Goal: Transaction & Acquisition: Purchase product/service

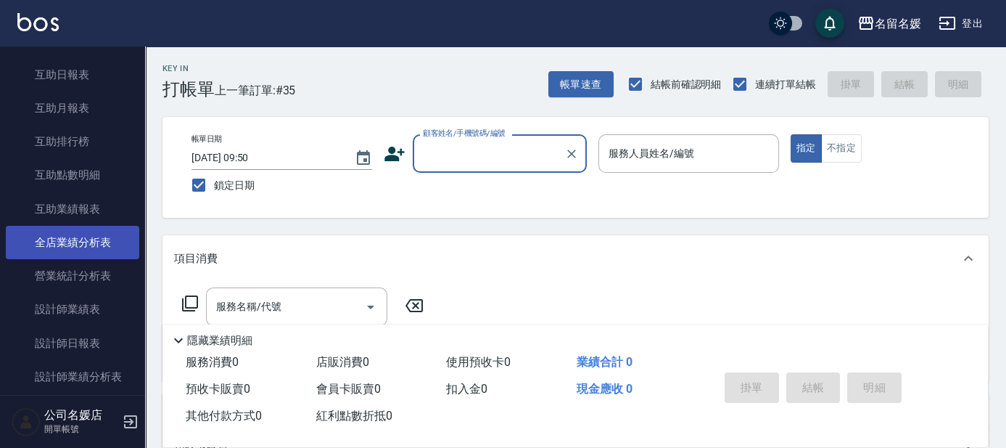
scroll to position [527, 0]
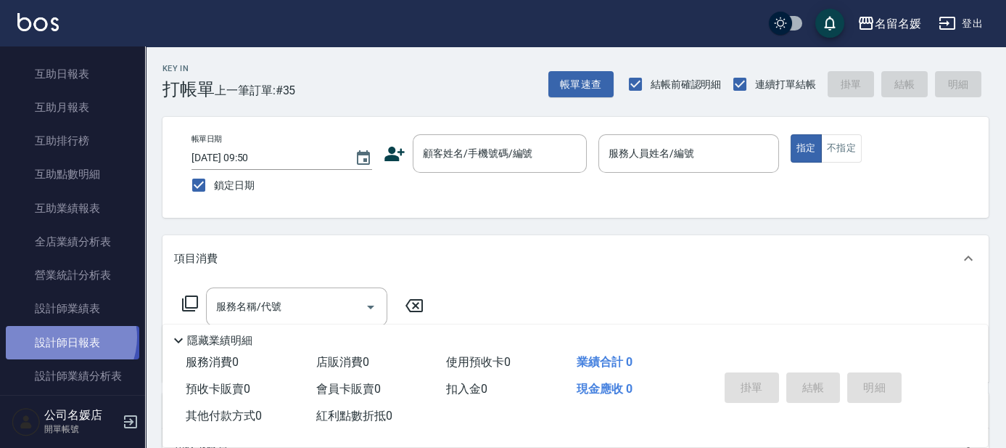
click at [63, 337] on link "設計師日報表" at bounding box center [72, 342] width 133 height 33
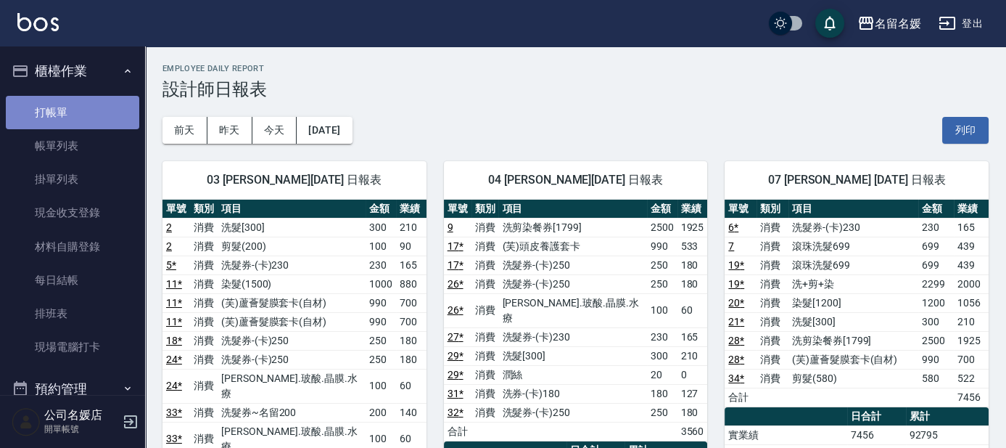
click at [97, 107] on link "打帳單" at bounding box center [72, 112] width 133 height 33
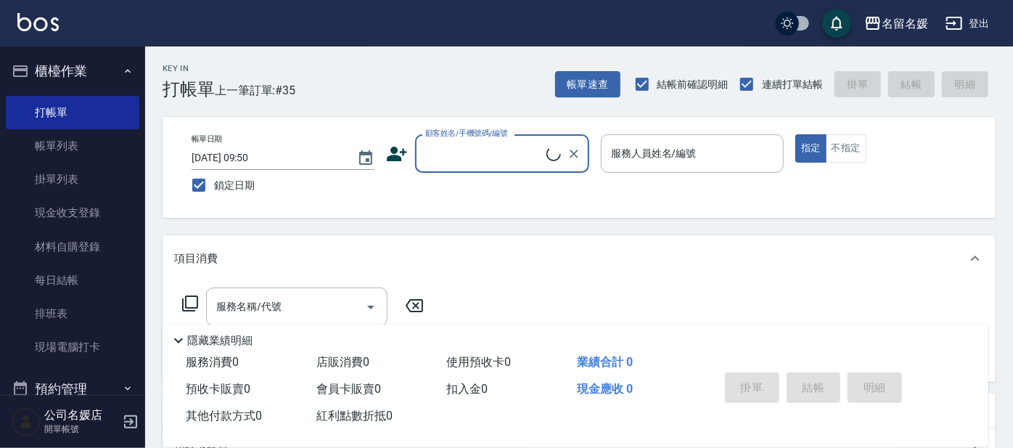
click at [486, 144] on input "顧客姓名/手機號碼/編號" at bounding box center [483, 153] width 125 height 25
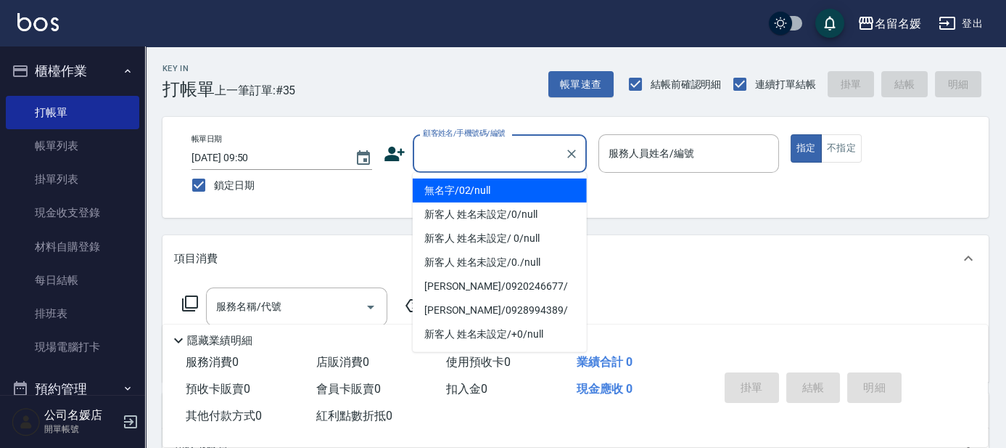
click at [505, 191] on li "無名字/02/null" at bounding box center [500, 190] width 174 height 24
type input "無名字/02/null"
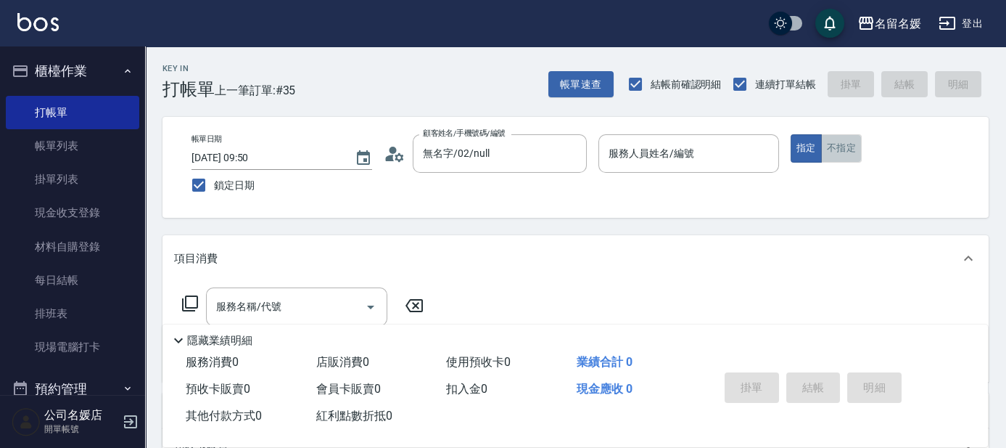
click at [842, 144] on button "不指定" at bounding box center [841, 148] width 41 height 28
click at [653, 158] on div "服務人員姓名/編號 服務人員姓名/編號" at bounding box center [688, 153] width 181 height 38
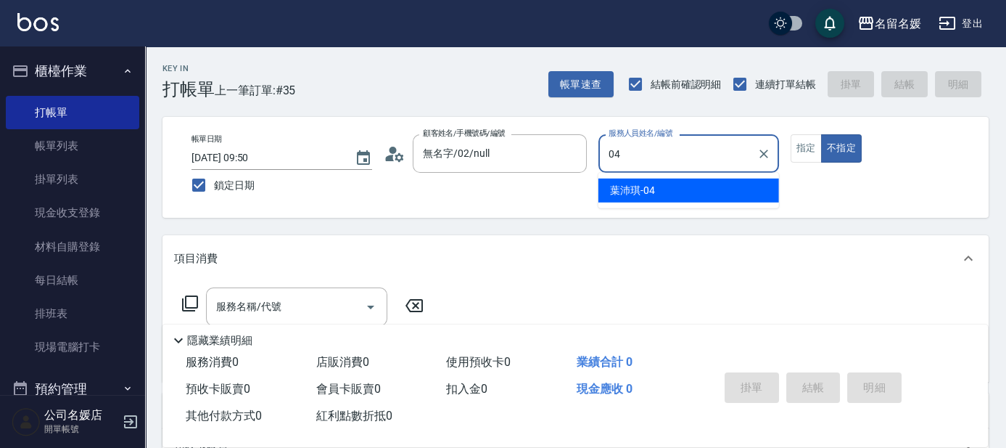
click at [695, 184] on div "[PERSON_NAME]-04" at bounding box center [688, 190] width 181 height 24
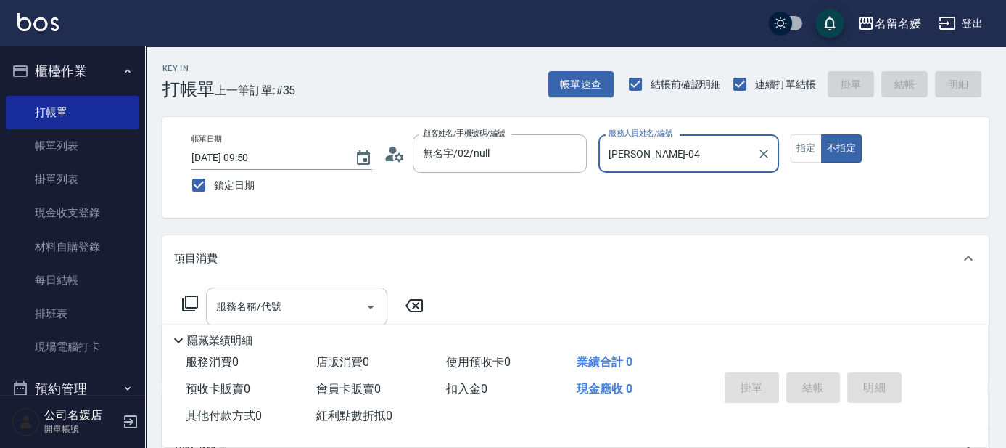
type input "[PERSON_NAME]-04"
click at [304, 304] on input "服務名稱/代號" at bounding box center [286, 306] width 147 height 25
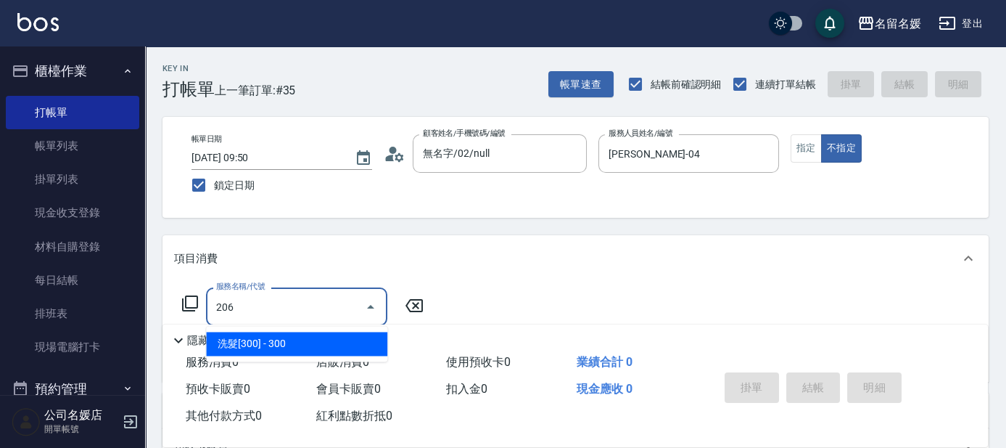
click at [329, 350] on span "洗髮[300] - 300" at bounding box center [296, 343] width 181 height 24
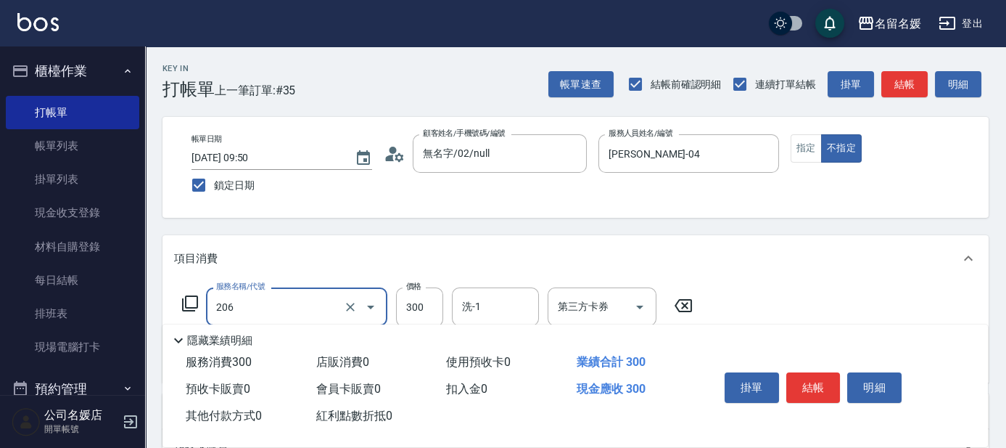
click at [303, 310] on input "206" at bounding box center [277, 306] width 128 height 25
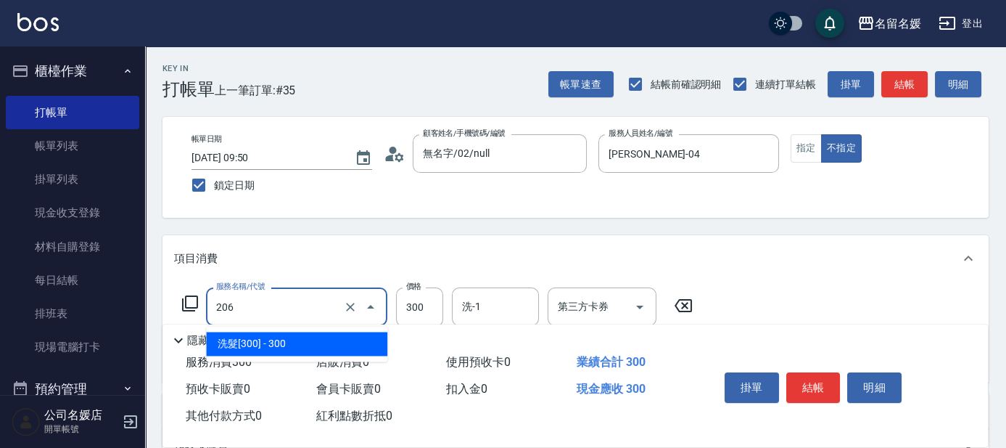
drag, startPoint x: 326, startPoint y: 347, endPoint x: 466, endPoint y: 336, distance: 140.4
click at [344, 345] on span "洗髮[300] - 300" at bounding box center [296, 343] width 181 height 24
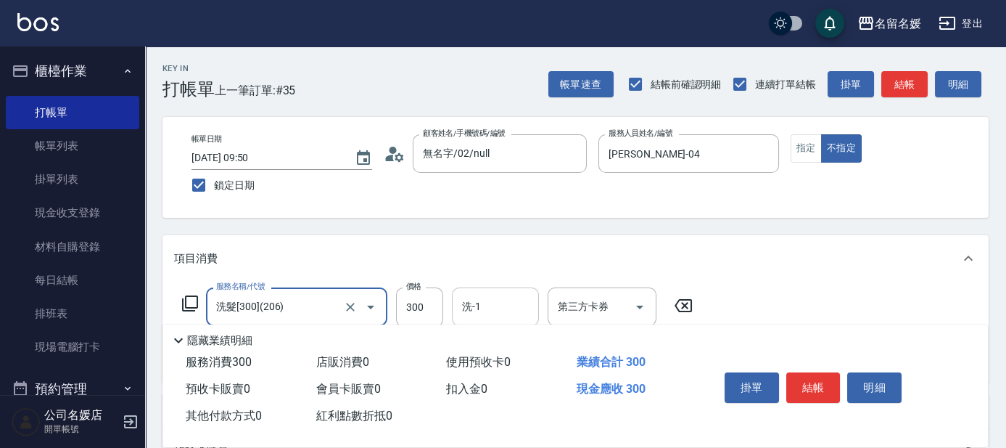
type input "洗髮[300](206)"
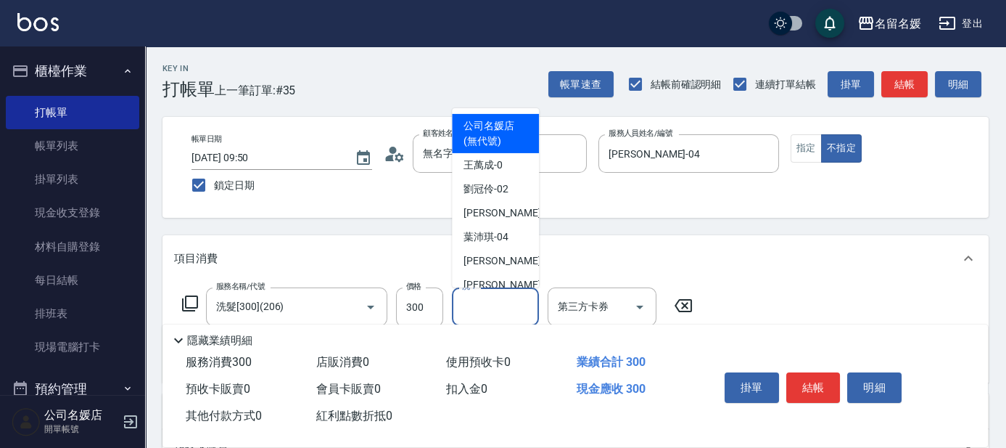
click at [504, 308] on input "洗-1" at bounding box center [495, 306] width 74 height 25
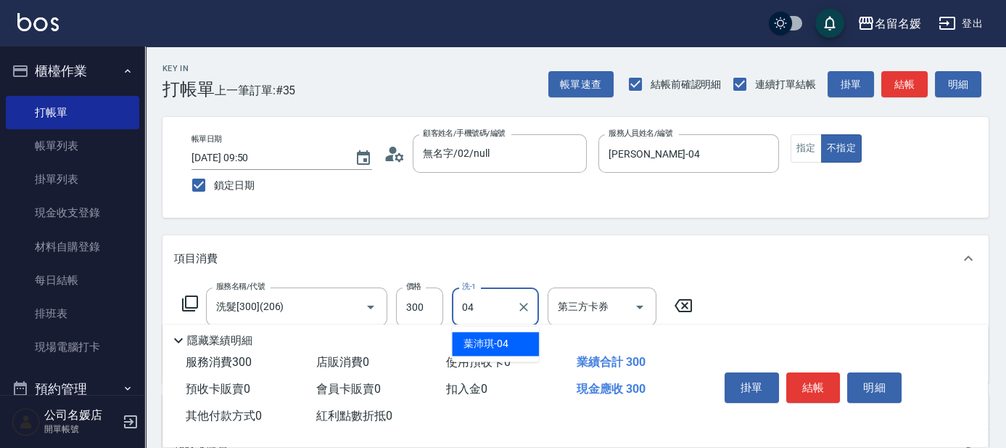
click at [497, 346] on span "[PERSON_NAME]-04" at bounding box center [485, 343] width 45 height 15
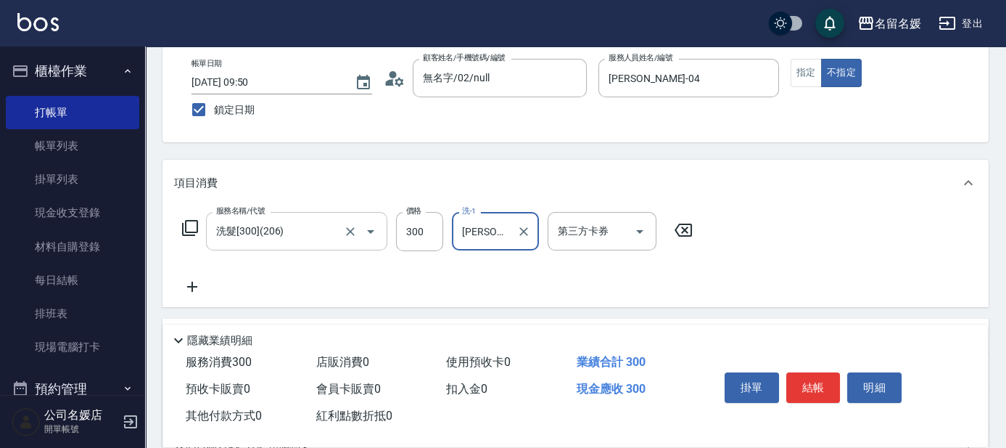
scroll to position [131, 0]
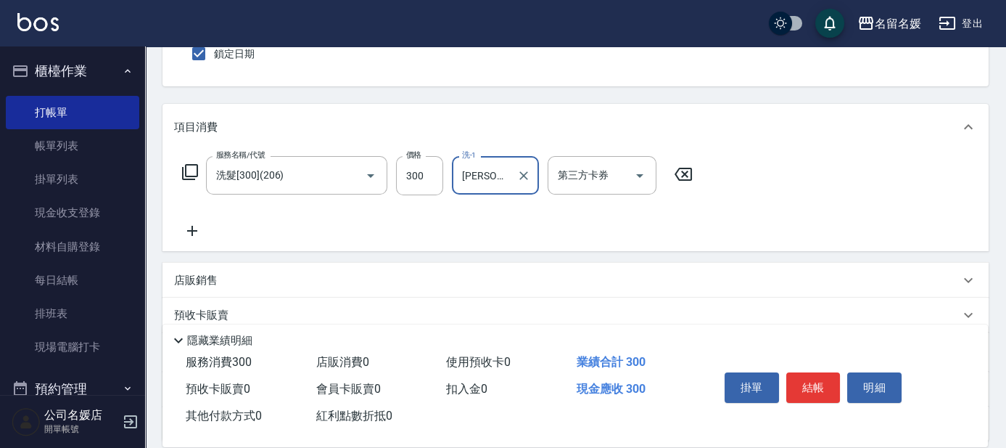
type input "[PERSON_NAME]-04"
click at [187, 228] on icon at bounding box center [192, 230] width 36 height 17
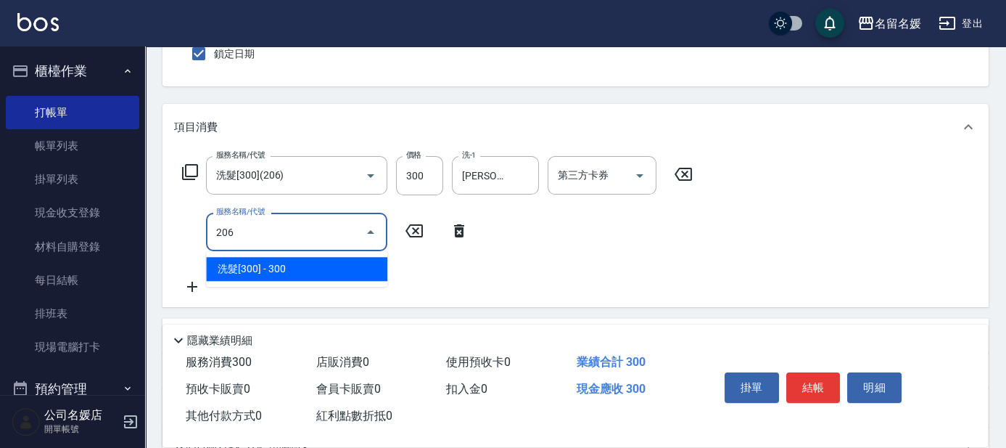
click at [282, 268] on span "洗髮[300] - 300" at bounding box center [296, 269] width 181 height 24
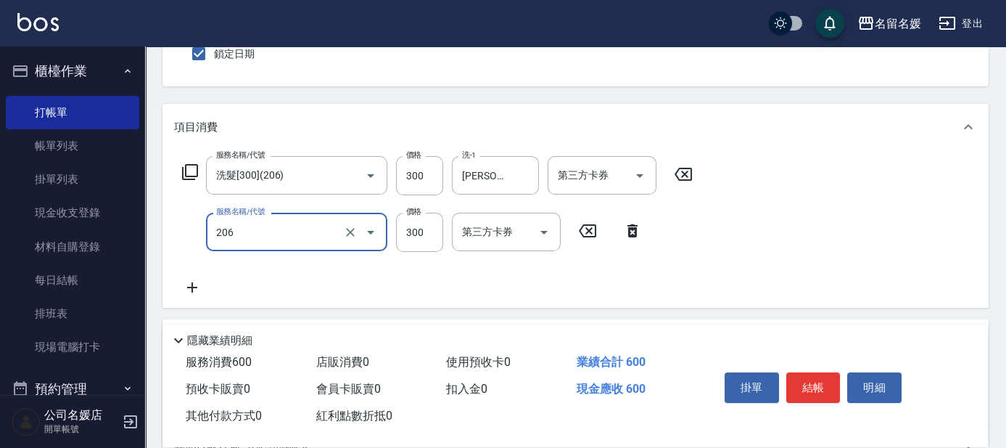
click at [319, 223] on input "206" at bounding box center [277, 231] width 128 height 25
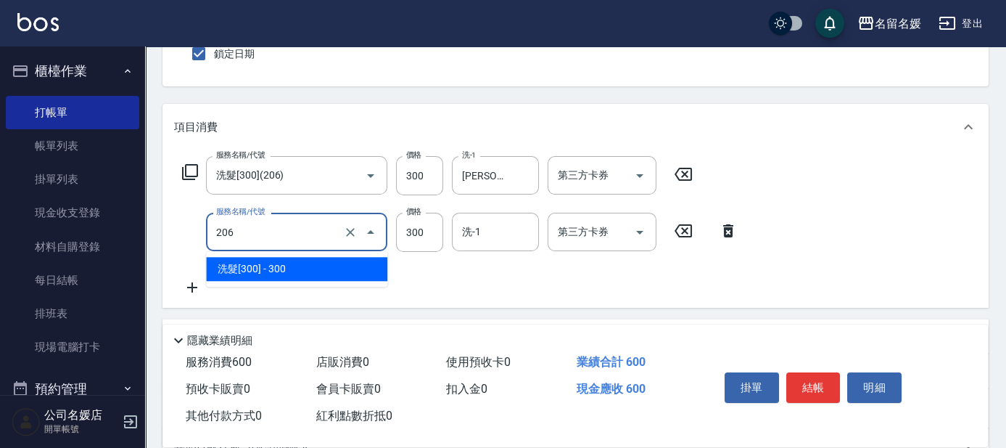
click at [347, 261] on span "洗髮[300] - 300" at bounding box center [296, 269] width 181 height 24
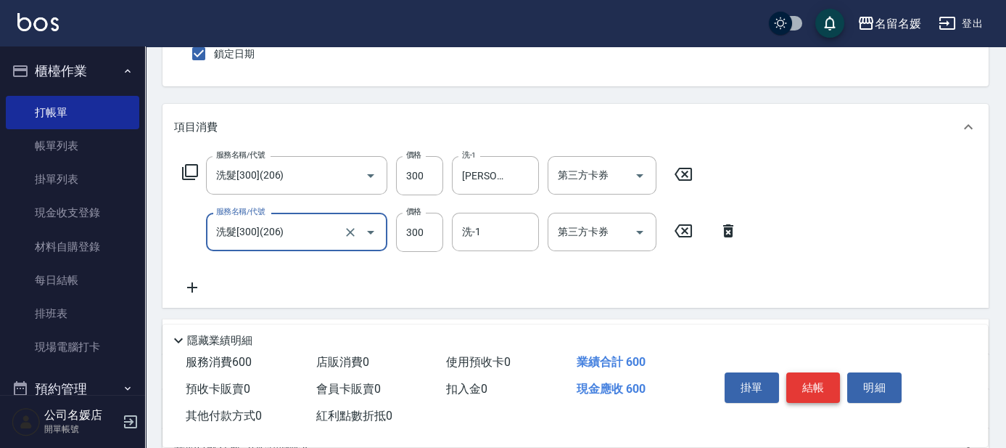
type input "洗髮[300](206)"
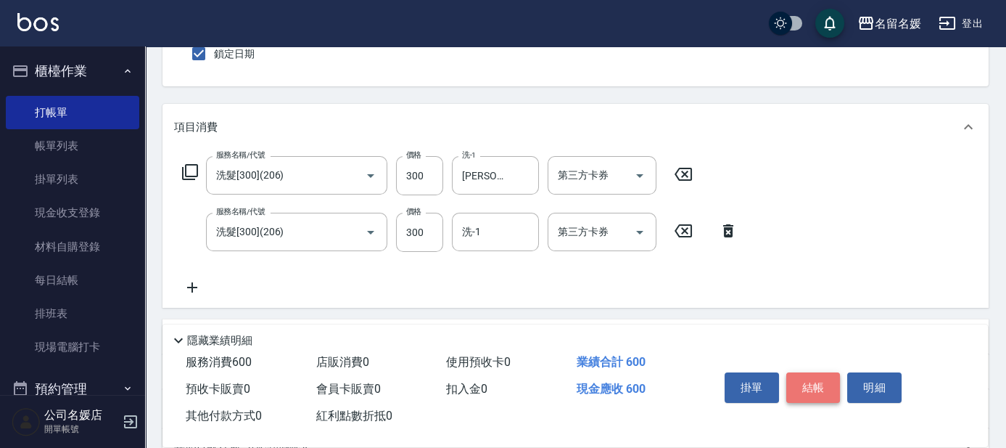
click at [820, 389] on button "結帳" at bounding box center [813, 387] width 54 height 30
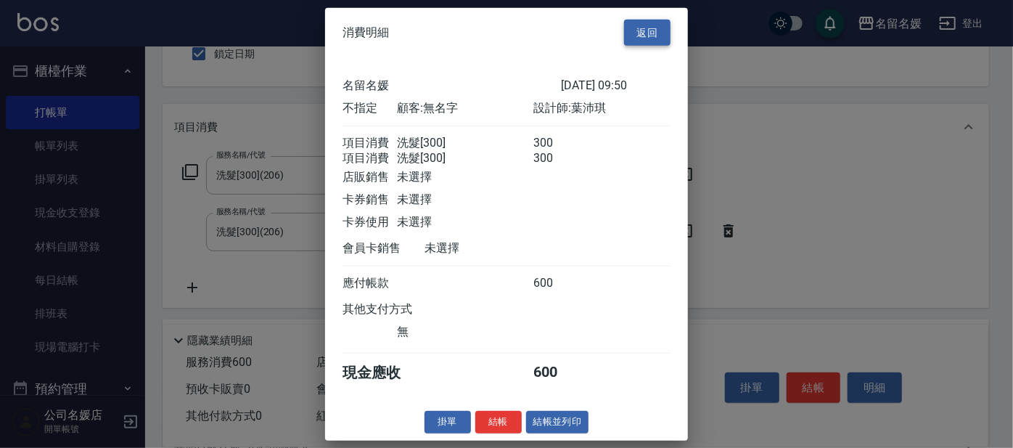
click at [632, 22] on button "返回" at bounding box center [647, 32] width 46 height 27
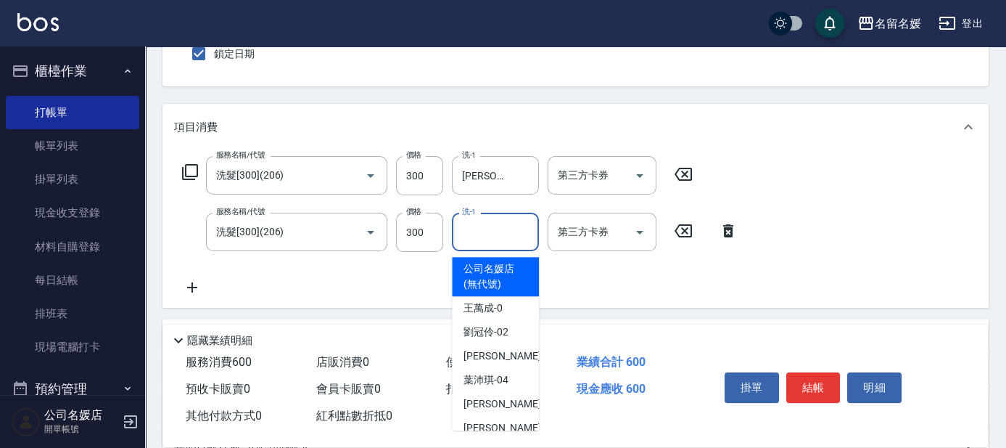
click at [490, 240] on input "洗-1" at bounding box center [495, 231] width 74 height 25
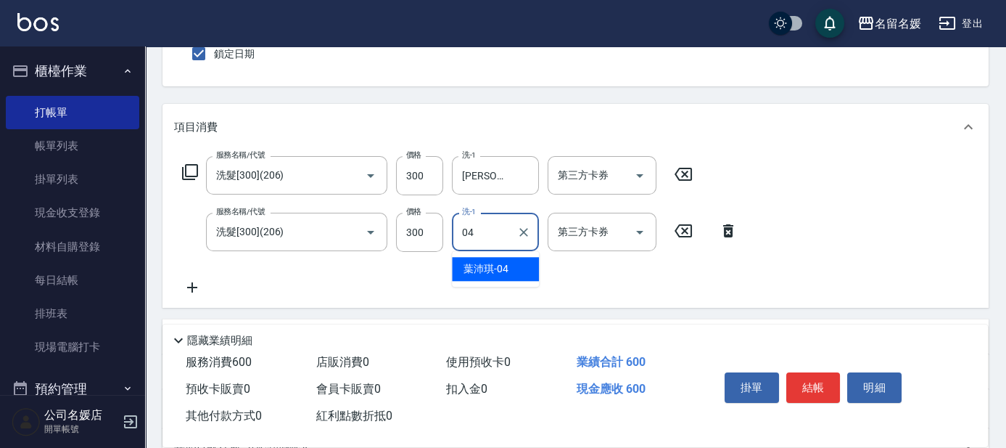
click at [502, 260] on div "[PERSON_NAME]-04" at bounding box center [495, 269] width 87 height 24
type input "[PERSON_NAME]-04"
click at [814, 378] on button "結帳" at bounding box center [813, 387] width 54 height 30
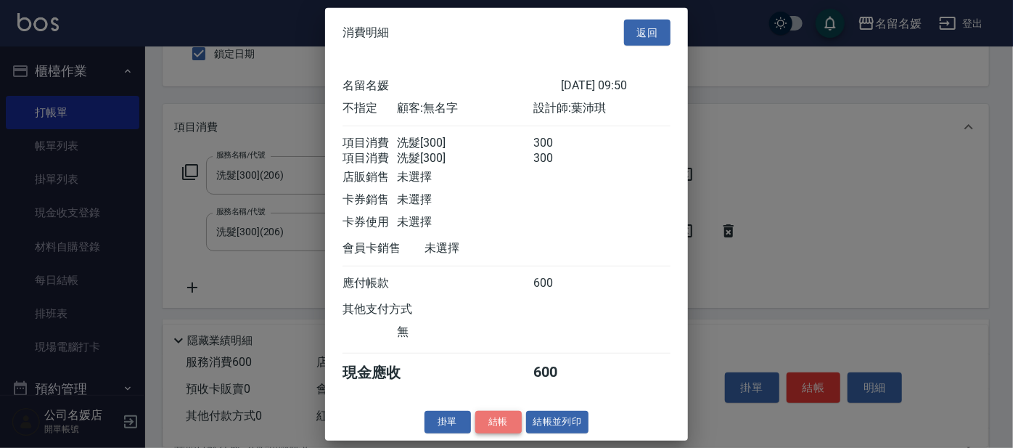
click at [495, 432] on button "結帳" at bounding box center [498, 422] width 46 height 22
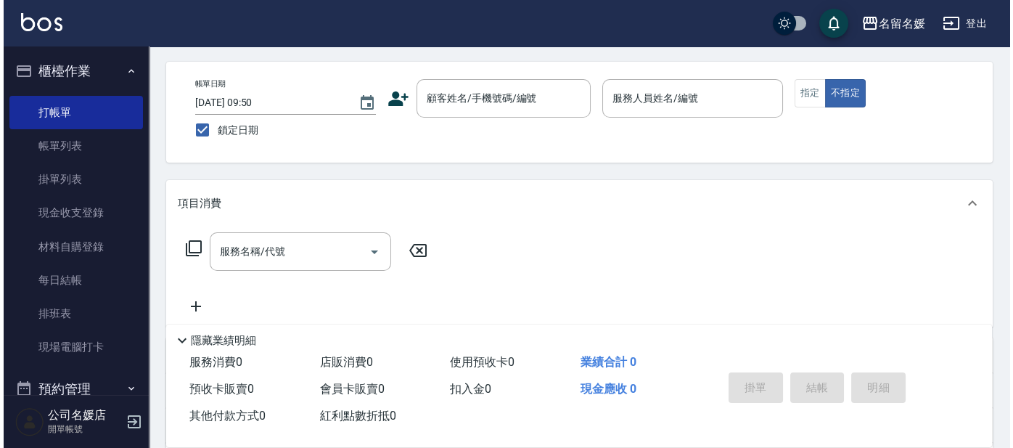
scroll to position [0, 0]
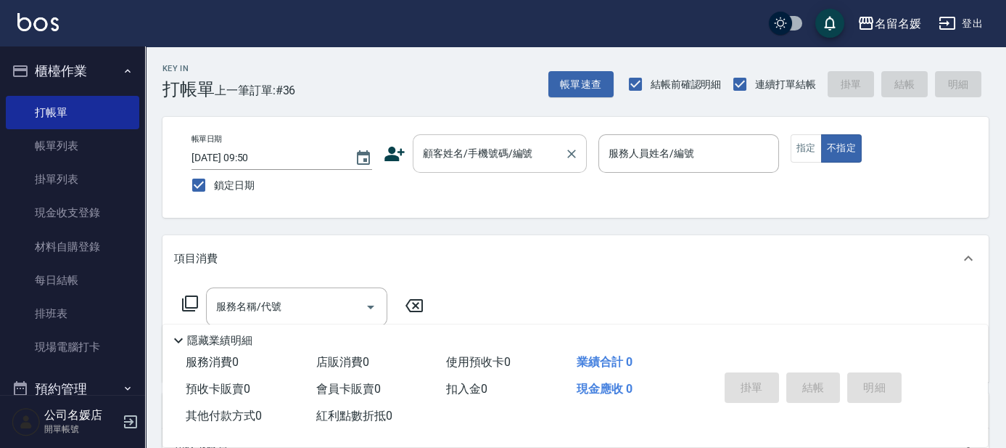
click at [468, 168] on div "顧客姓名/手機號碼/編號" at bounding box center [500, 153] width 174 height 38
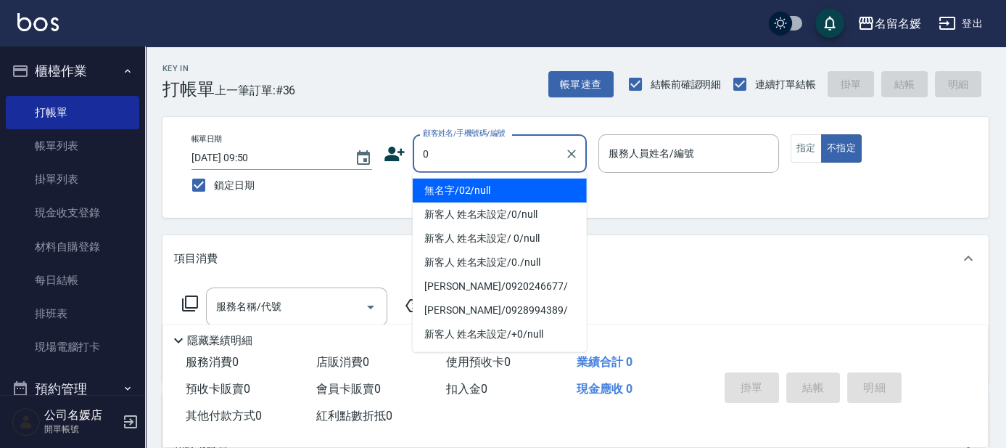
type input "0"
type input "無名字/02/null"
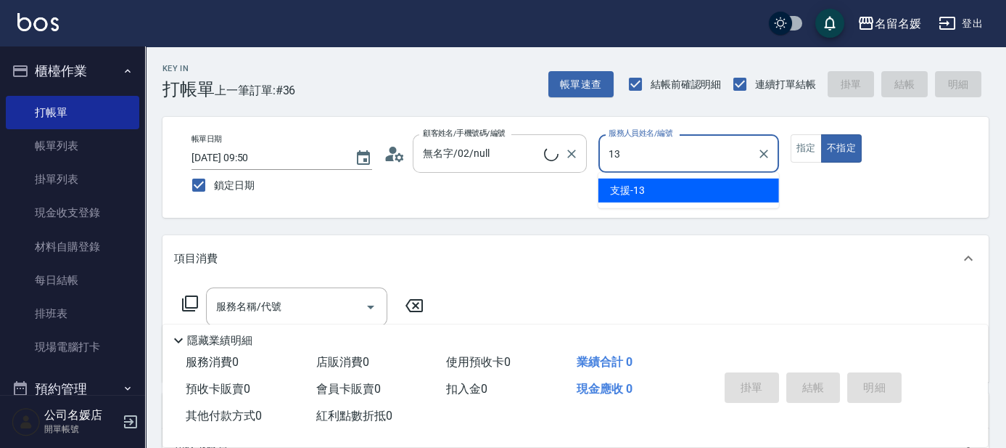
type input "13"
type button "false"
type input "新客人 姓名未設定/0/null"
type input "支援-13"
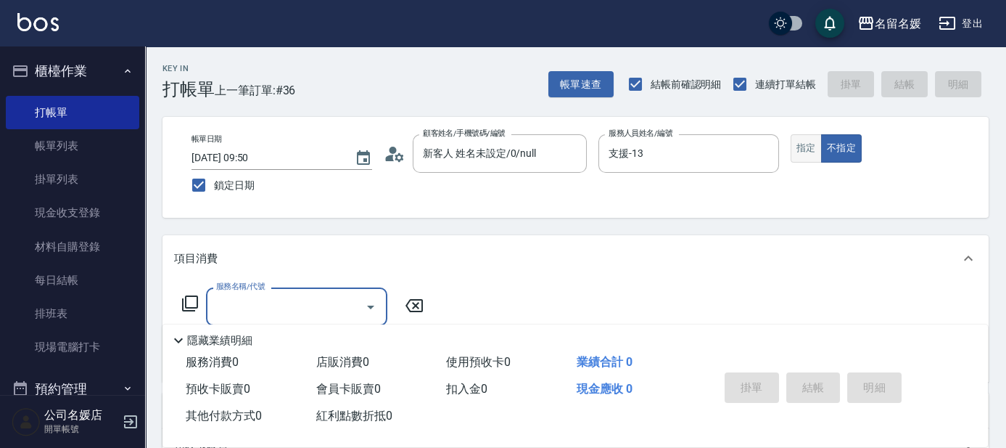
click at [798, 139] on button "指定" at bounding box center [806, 148] width 31 height 28
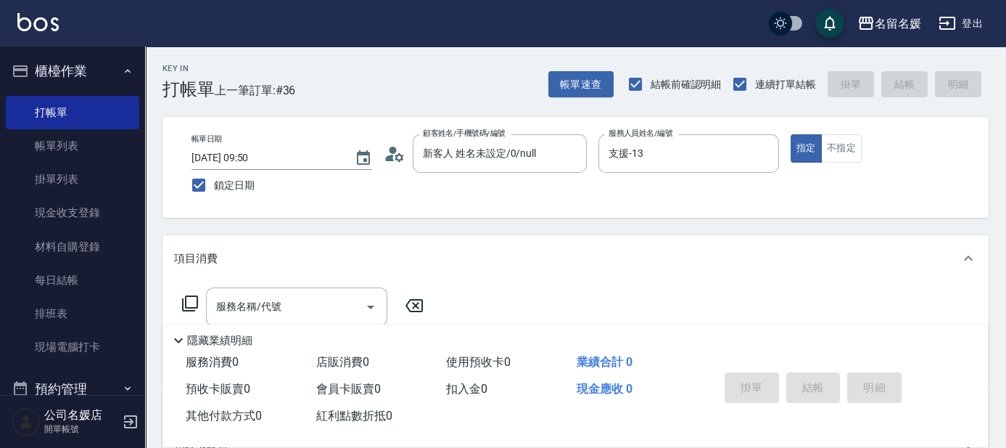
type button "true"
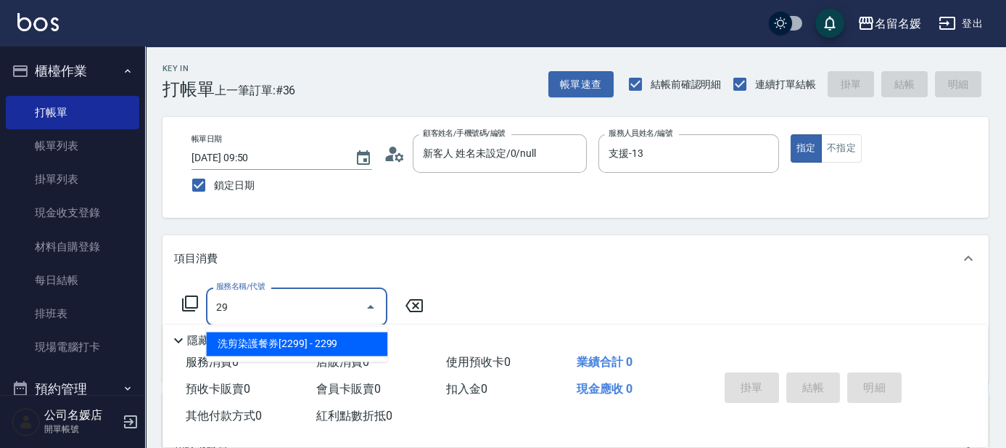
type input "2"
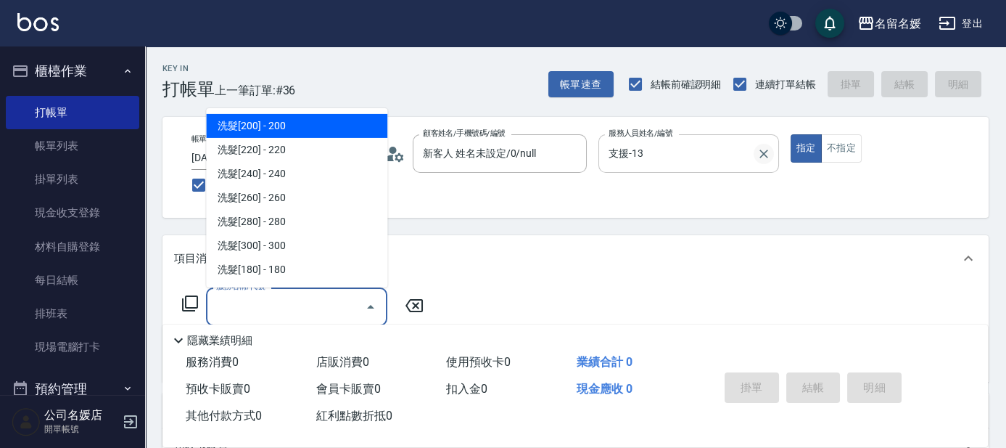
click at [768, 154] on icon "Clear" at bounding box center [764, 154] width 15 height 15
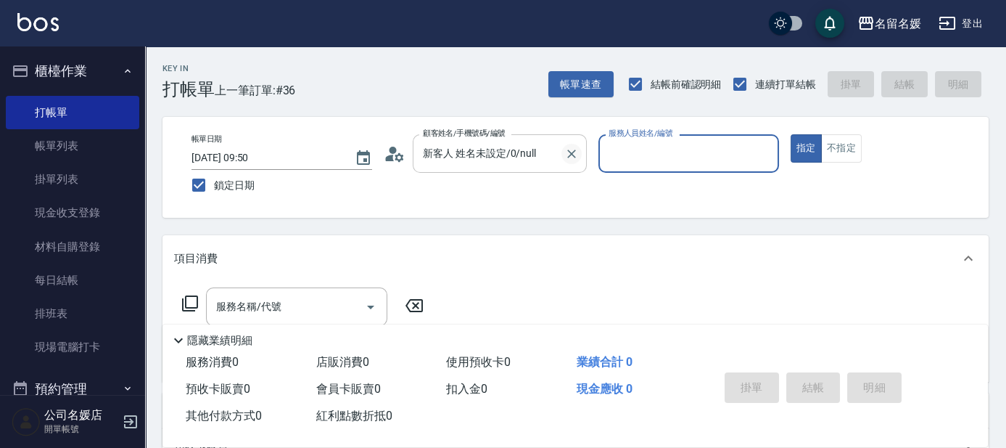
click at [576, 154] on icon "Clear" at bounding box center [571, 154] width 15 height 15
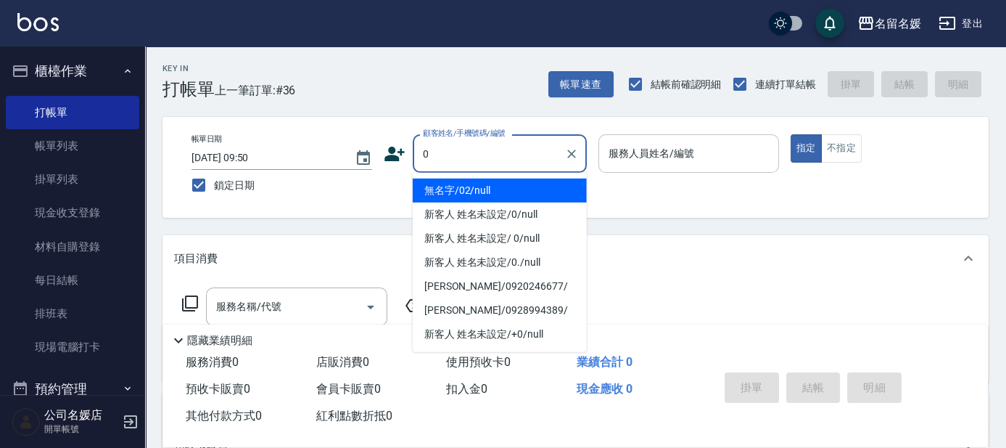
type input "0"
type input "1"
type input "無名字/02/null"
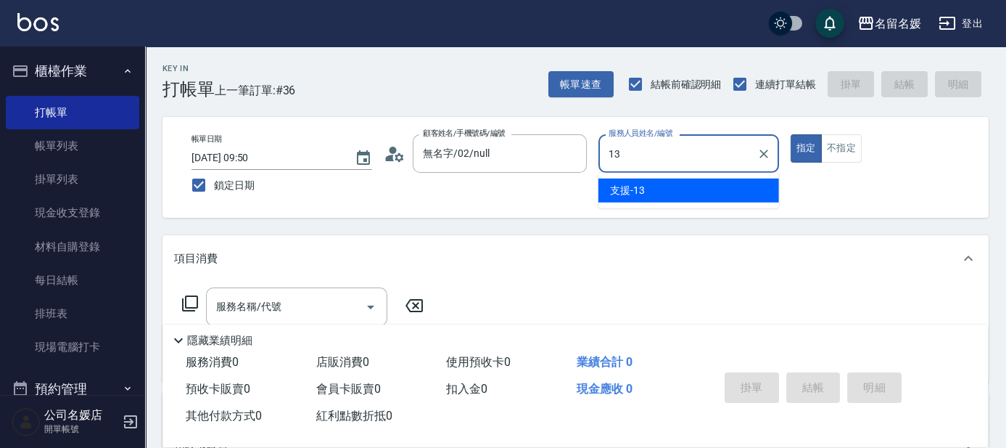
type input "支援-13"
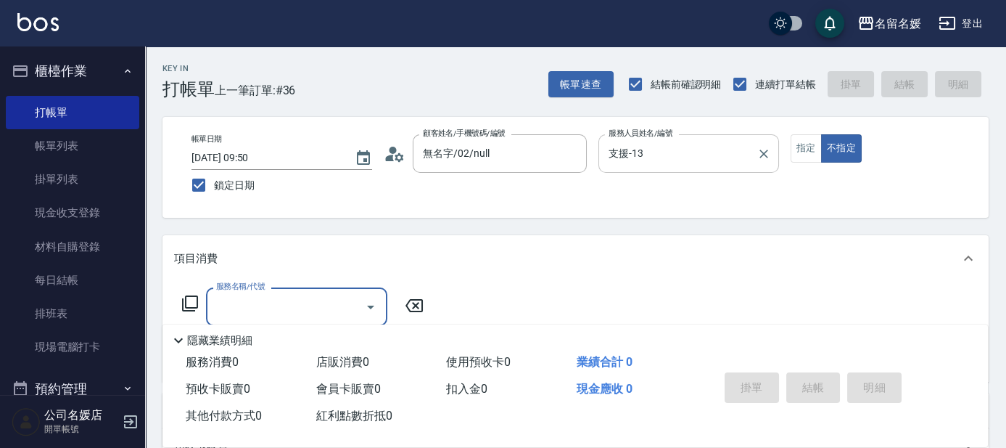
type input "新客人 姓名未設定/0/null"
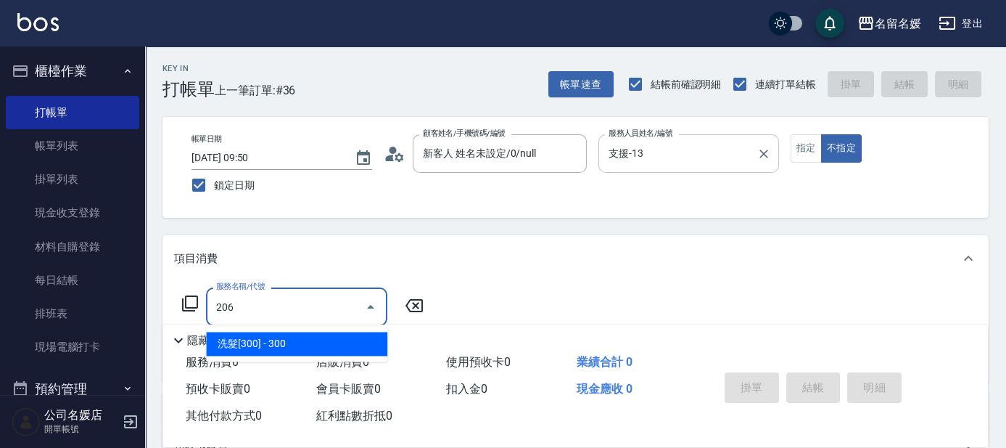
type input "洗髮[300](206)"
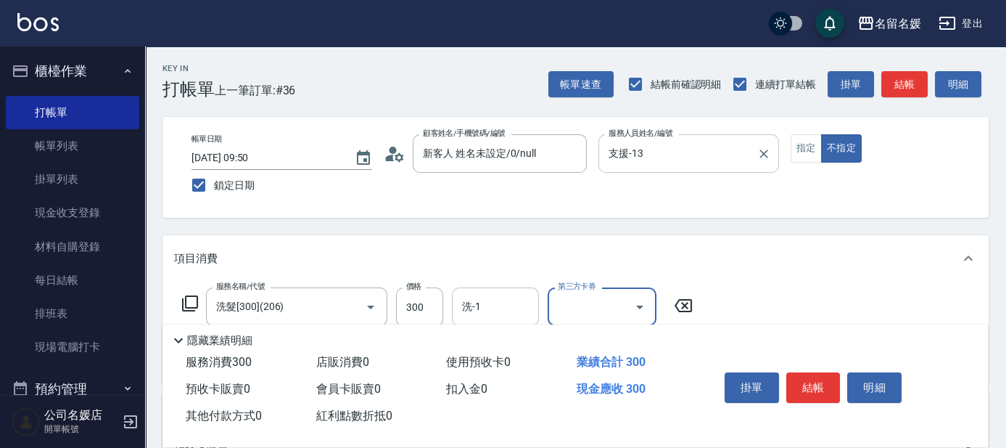
click at [477, 302] on div "洗-1 洗-1" at bounding box center [495, 306] width 87 height 38
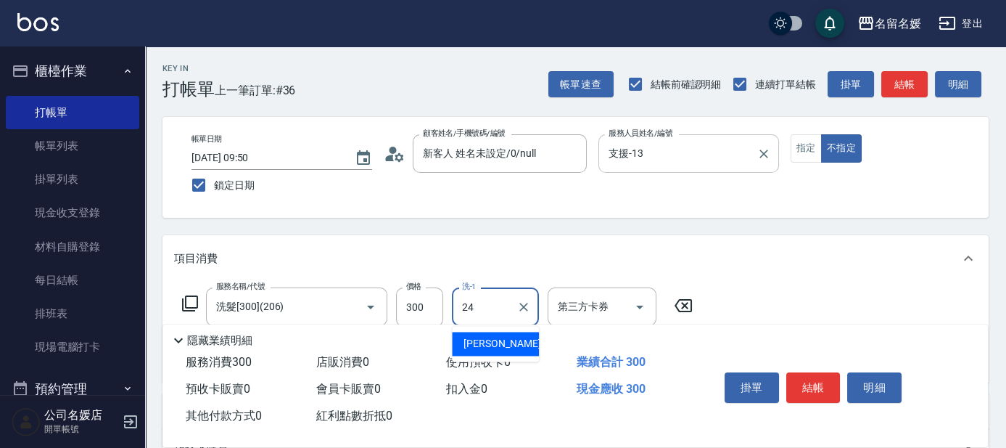
type input "[PERSON_NAME]-24"
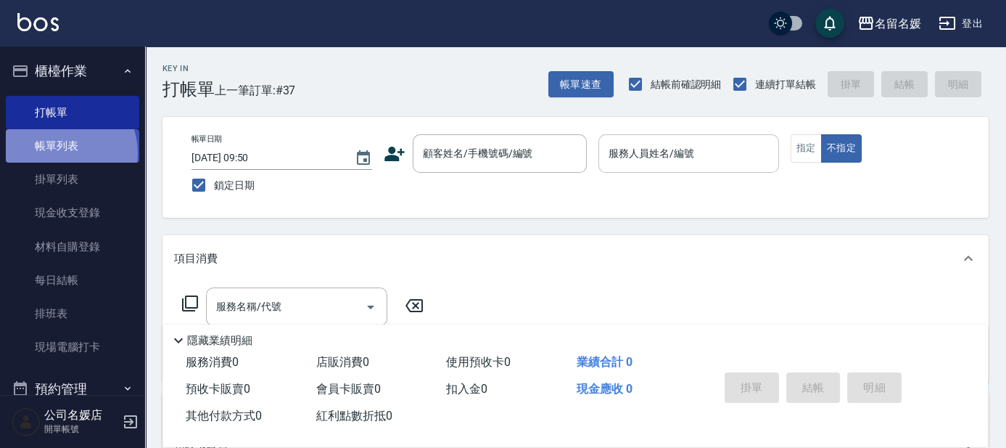
click at [62, 153] on link "帳單列表" at bounding box center [72, 145] width 133 height 33
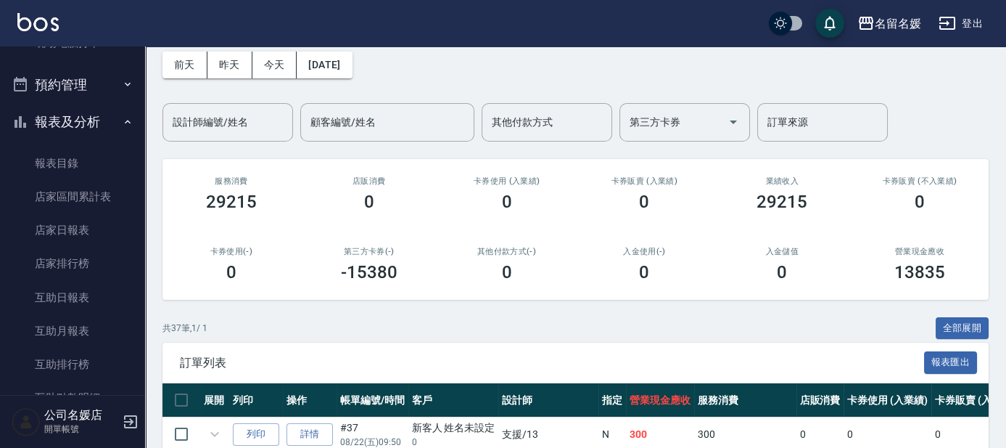
scroll to position [329, 0]
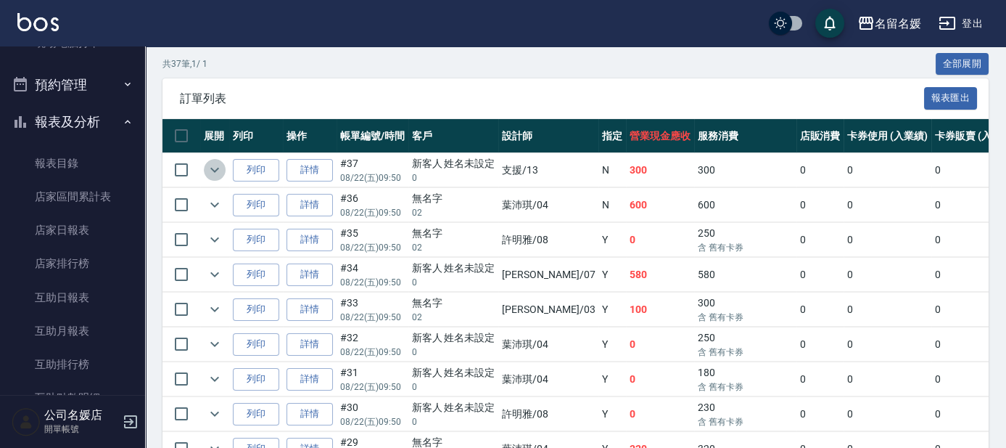
click at [216, 168] on icon "expand row" at bounding box center [214, 170] width 9 height 5
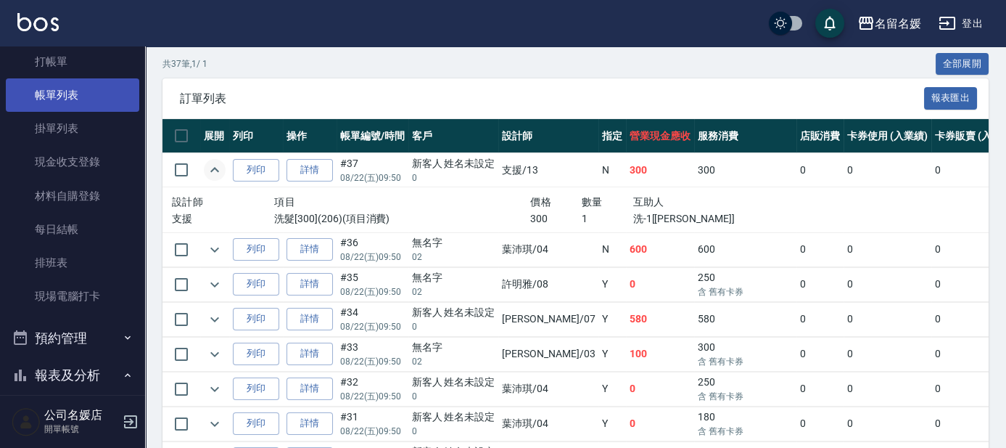
scroll to position [0, 0]
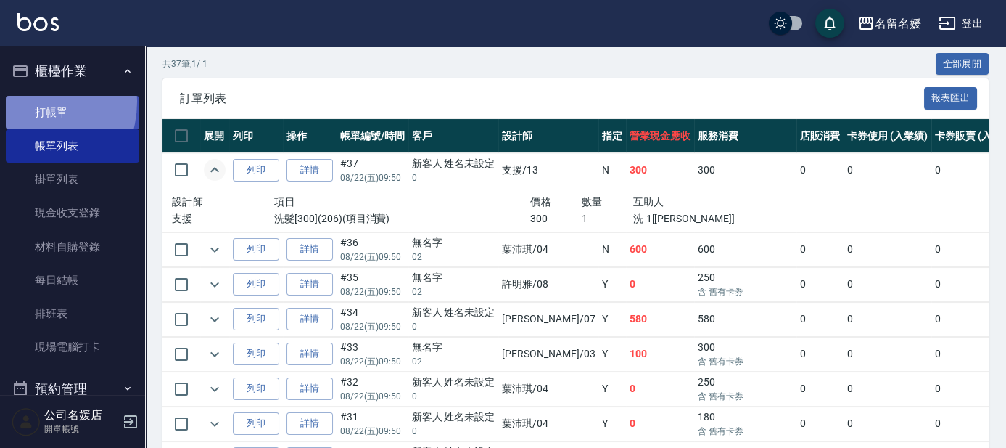
click at [27, 102] on link "打帳單" at bounding box center [72, 112] width 133 height 33
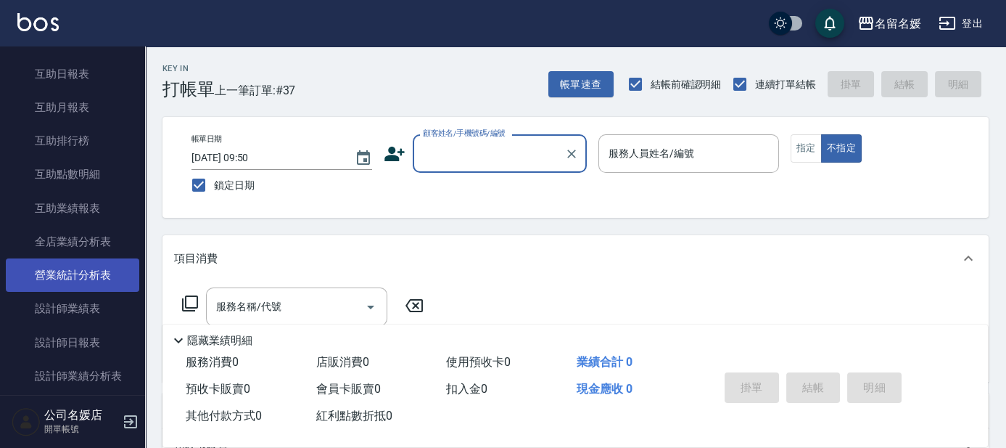
scroll to position [329, 0]
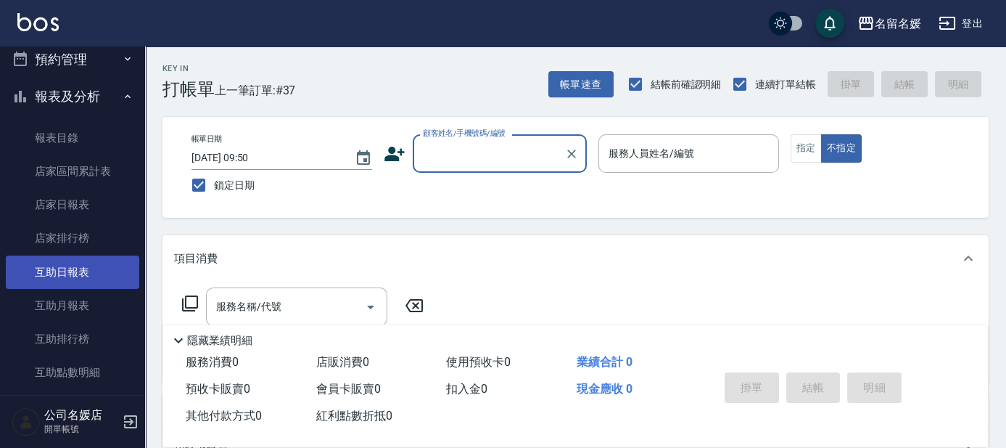
click at [75, 278] on link "互助日報表" at bounding box center [72, 271] width 133 height 33
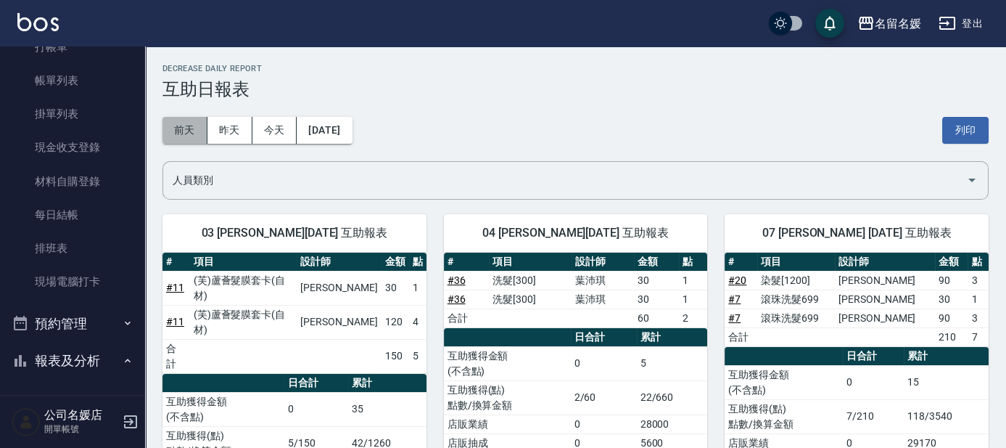
click at [192, 128] on button "前天" at bounding box center [184, 130] width 45 height 27
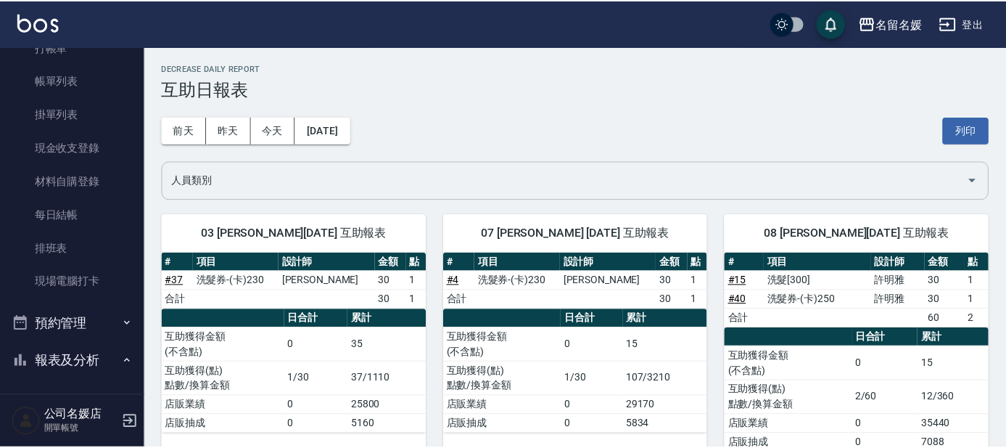
scroll to position [65, 0]
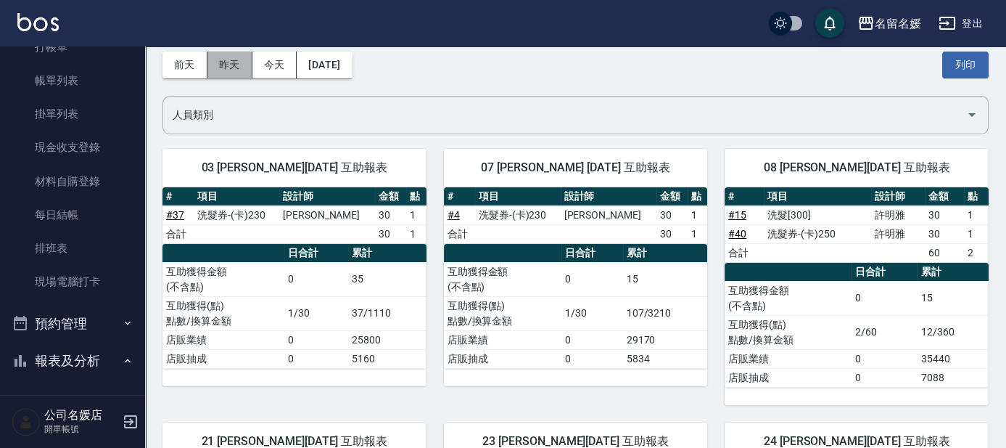
click at [220, 70] on button "昨天" at bounding box center [229, 64] width 45 height 27
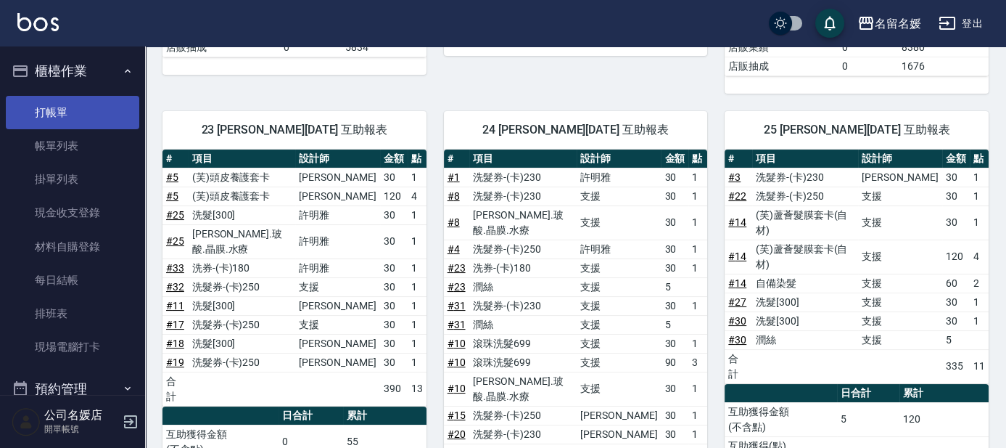
click at [81, 118] on link "打帳單" at bounding box center [72, 112] width 133 height 33
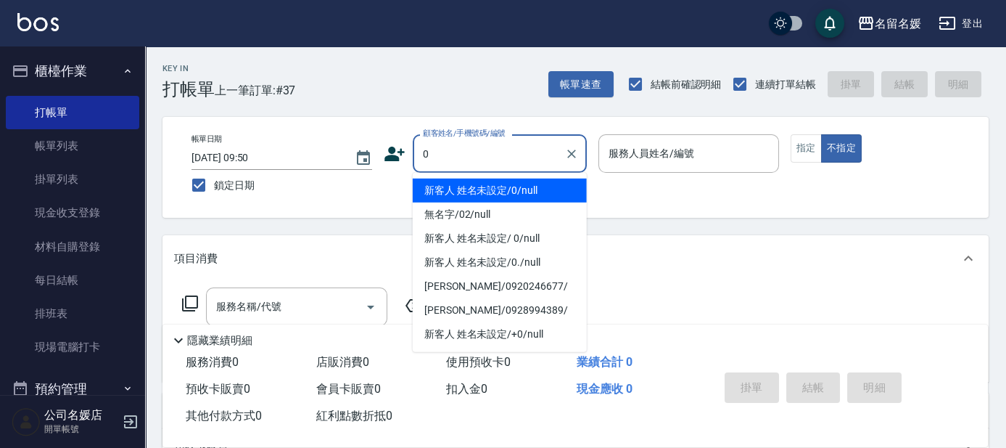
type input "0"
type input "1"
type input "新客人 姓名未設定/0/null"
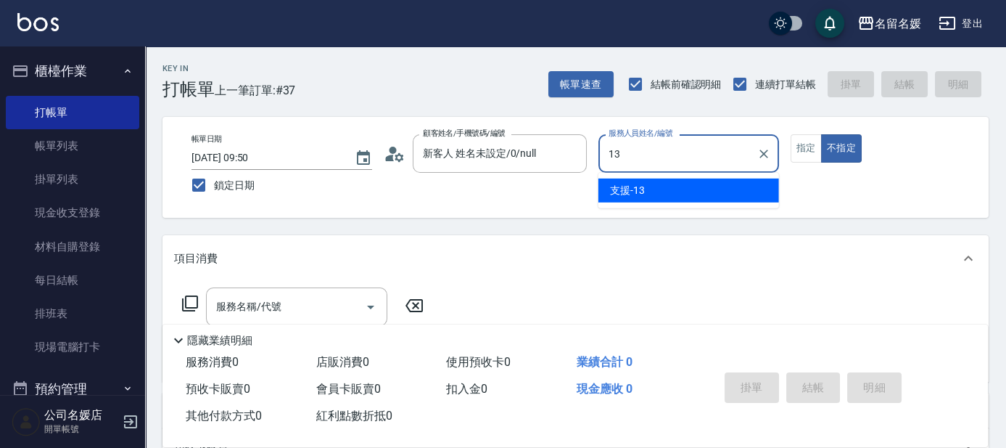
type input "13"
type button "false"
type input "支援-13"
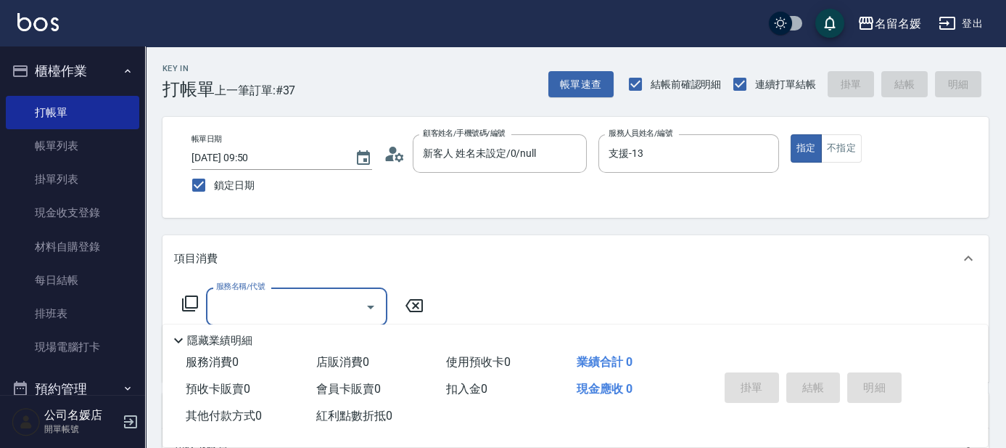
type input "2"
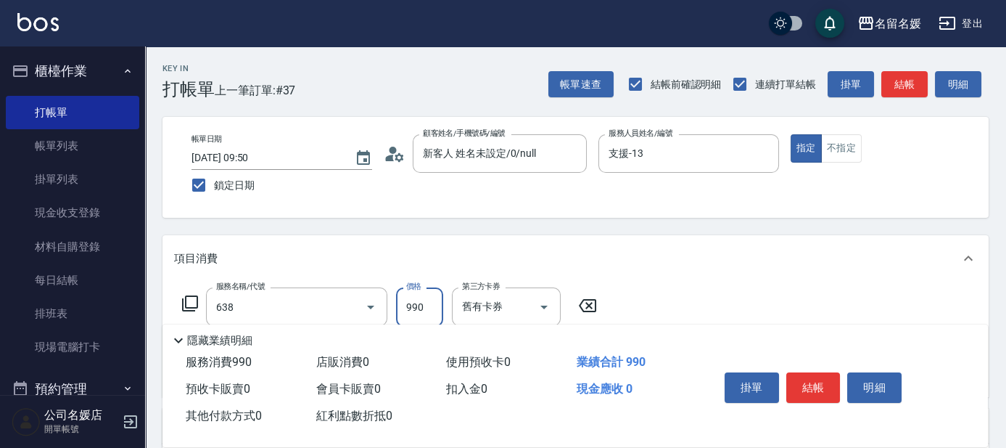
type input "(芙)頭皮養護套卡(638)"
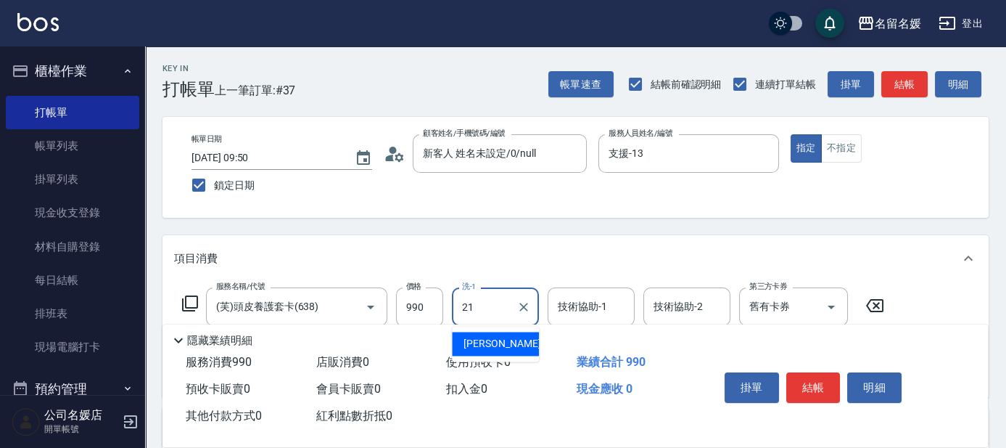
type input "[PERSON_NAME]-21"
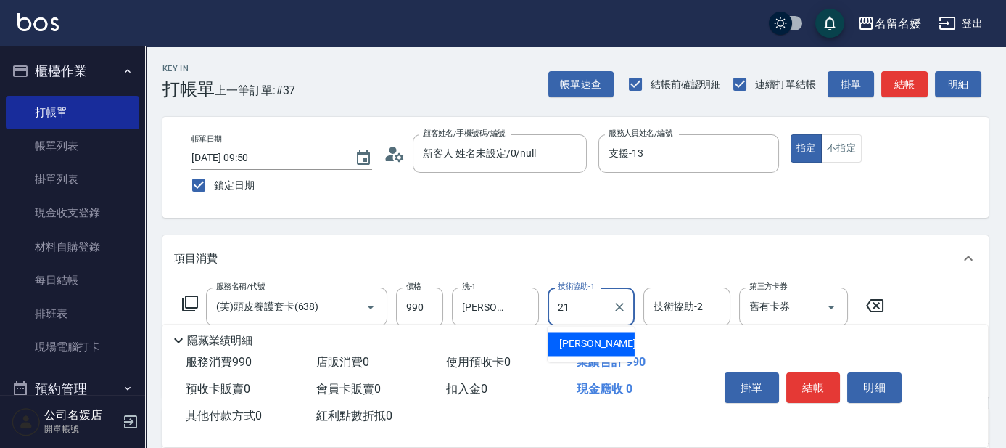
type input "[PERSON_NAME]-21"
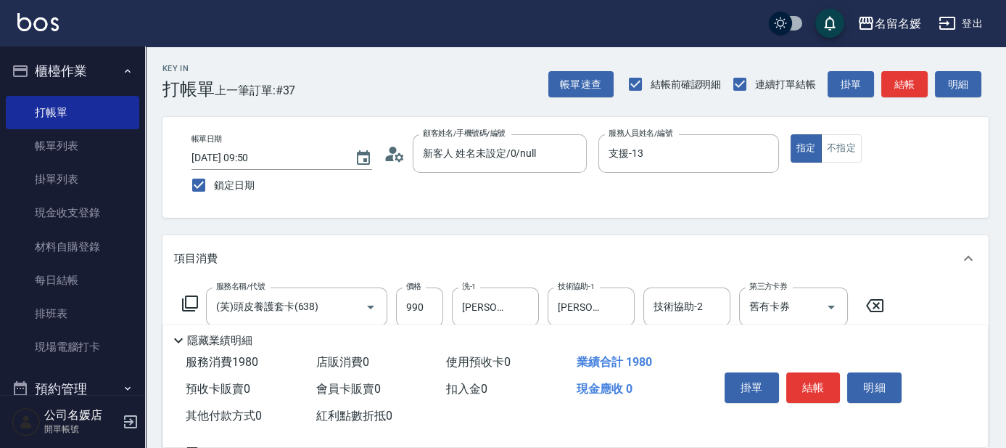
type input "(芙)頭皮養護套卡(638)"
type input "yun-28"
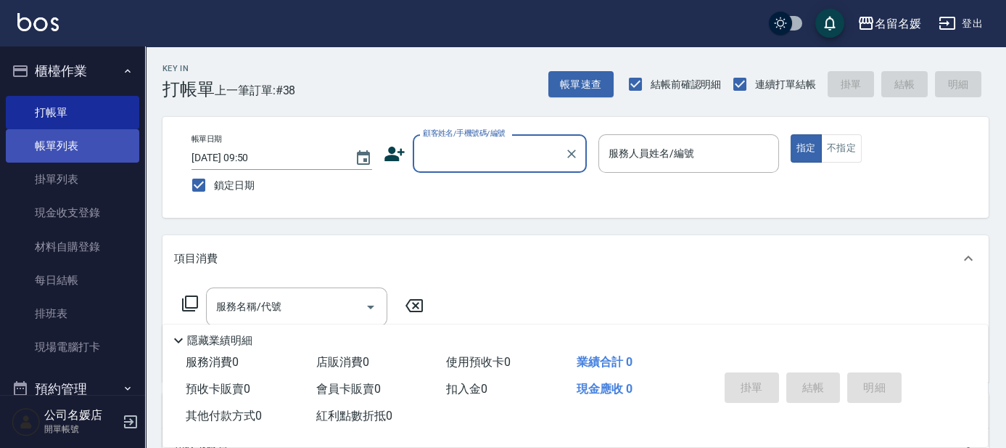
click at [96, 153] on link "帳單列表" at bounding box center [72, 145] width 133 height 33
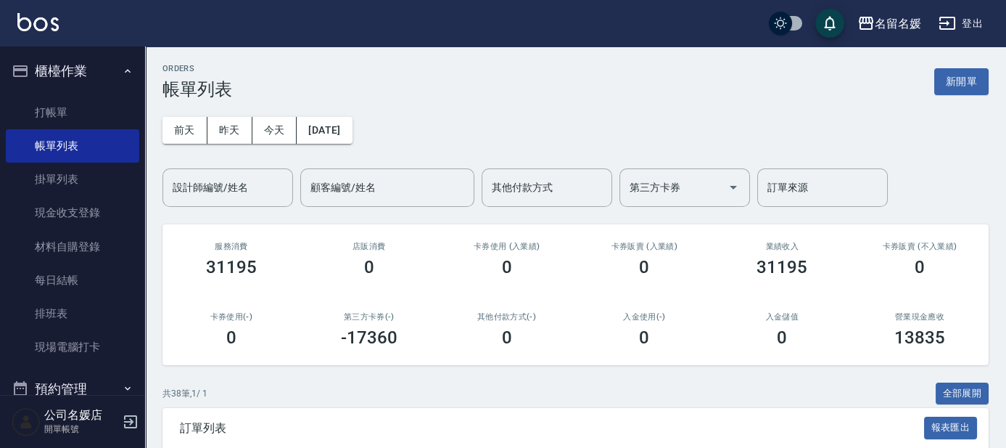
scroll to position [395, 0]
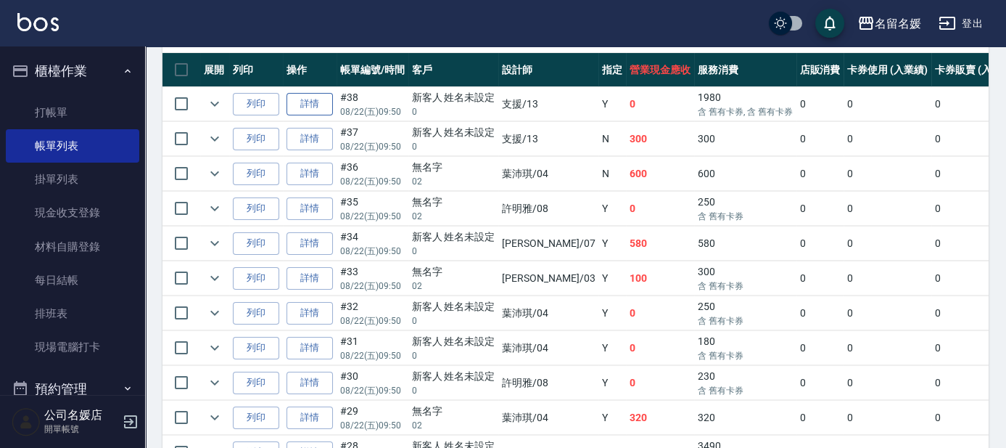
click at [299, 104] on link "詳情" at bounding box center [309, 104] width 46 height 22
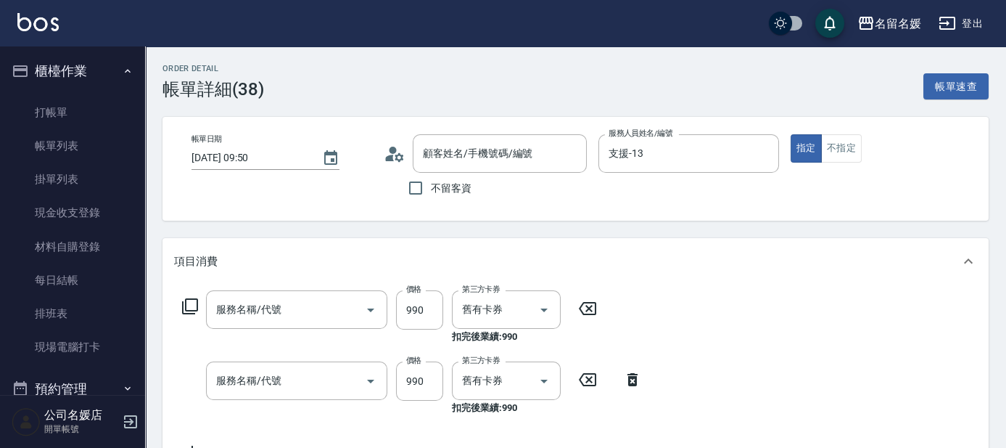
type input "[DATE] 09:50"
type input "支援-13"
type input "新客人 姓名未設定/0/null"
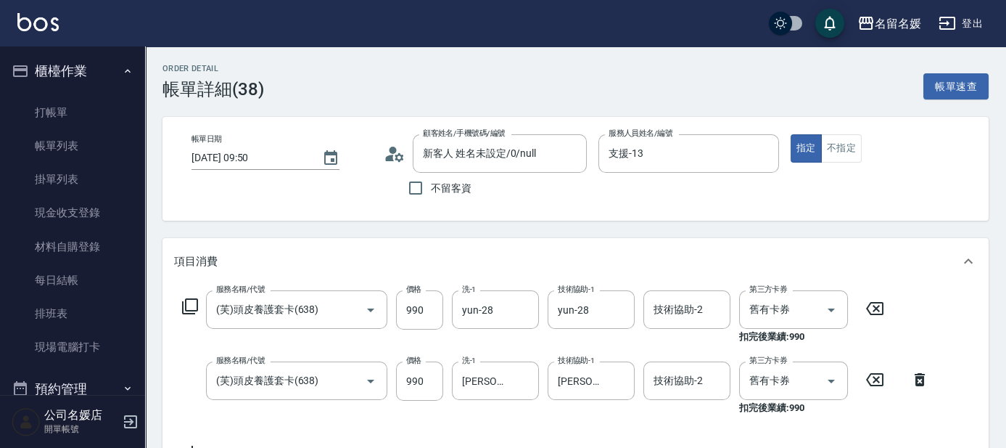
type input "(芙)頭皮養護套卡(638)"
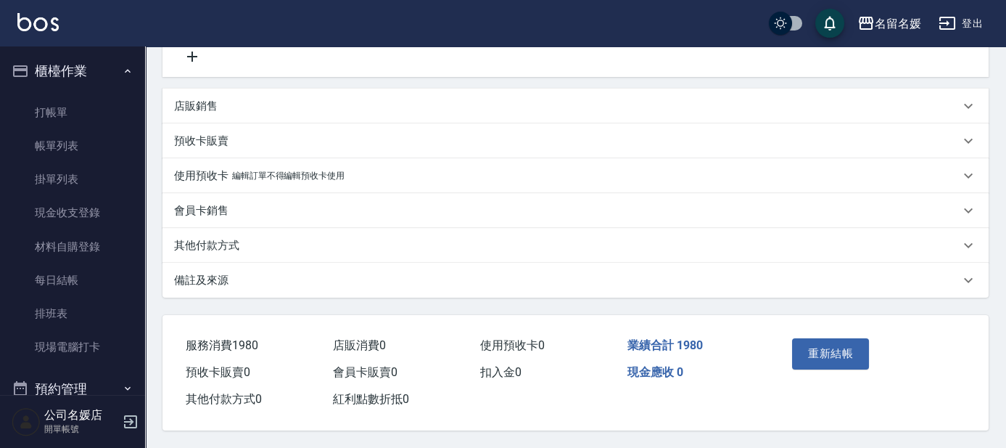
click at [348, 99] on div "店販銷售" at bounding box center [567, 106] width 786 height 15
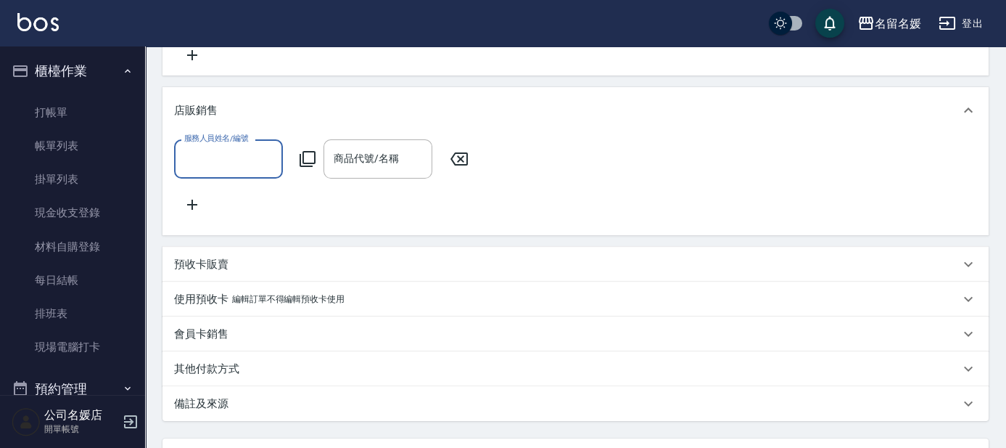
scroll to position [0, 0]
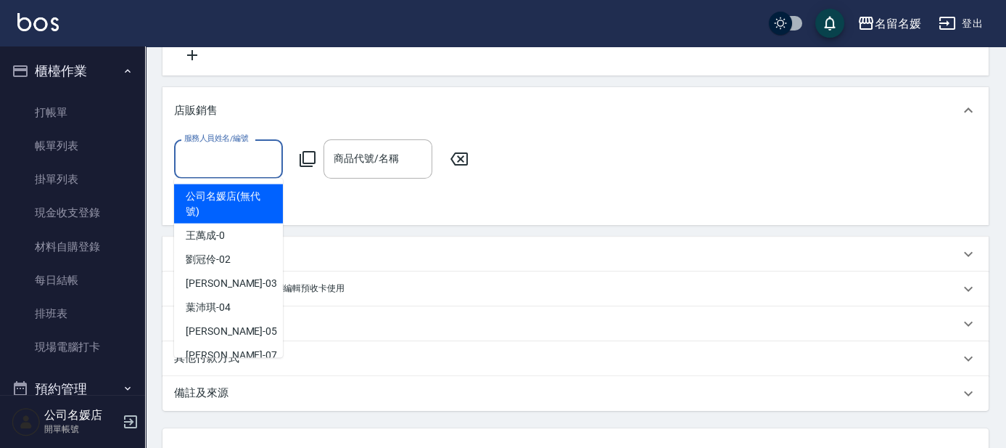
click at [238, 165] on input "服務人員姓名/編號" at bounding box center [229, 158] width 96 height 25
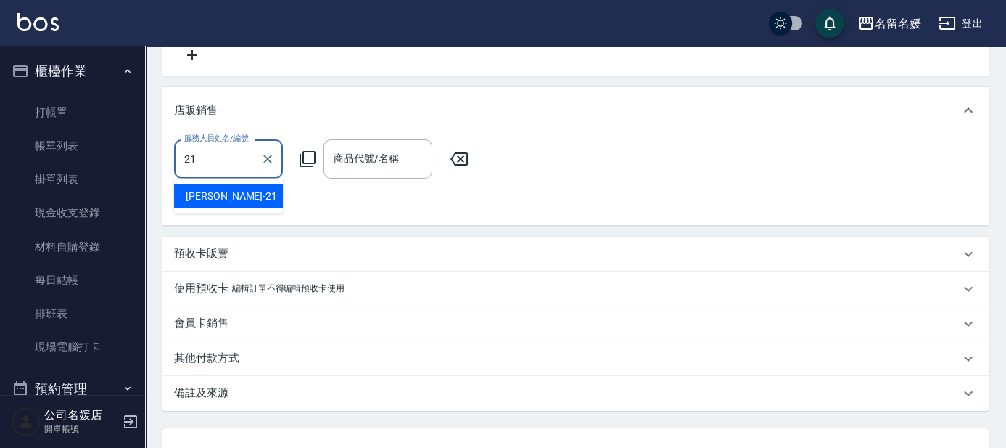
type input "[PERSON_NAME]-21"
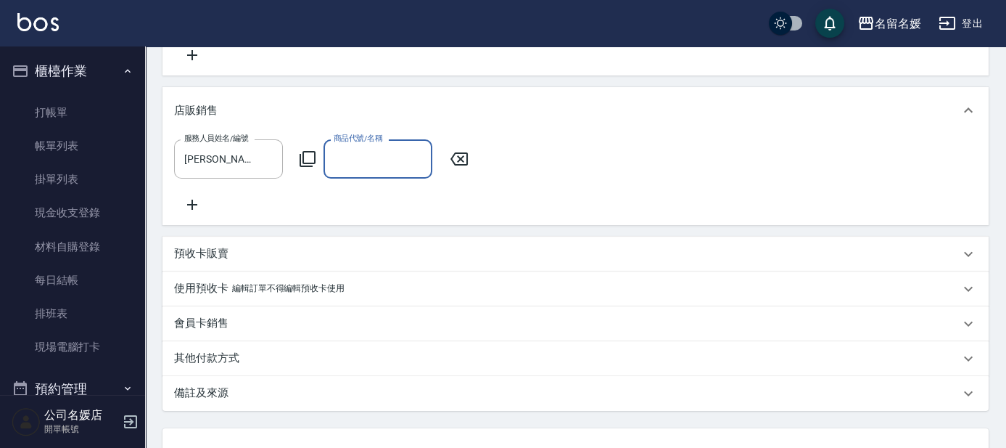
click at [309, 160] on icon at bounding box center [307, 158] width 17 height 17
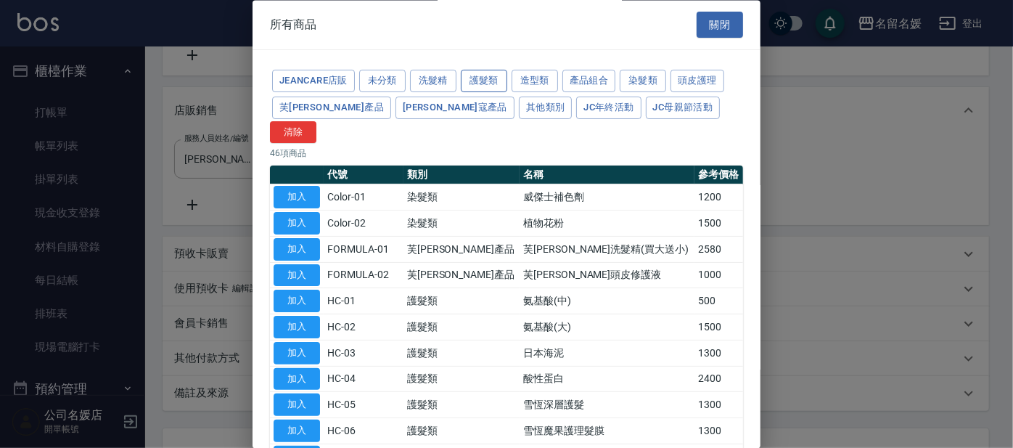
click at [490, 85] on button "護髮類" at bounding box center [484, 81] width 46 height 22
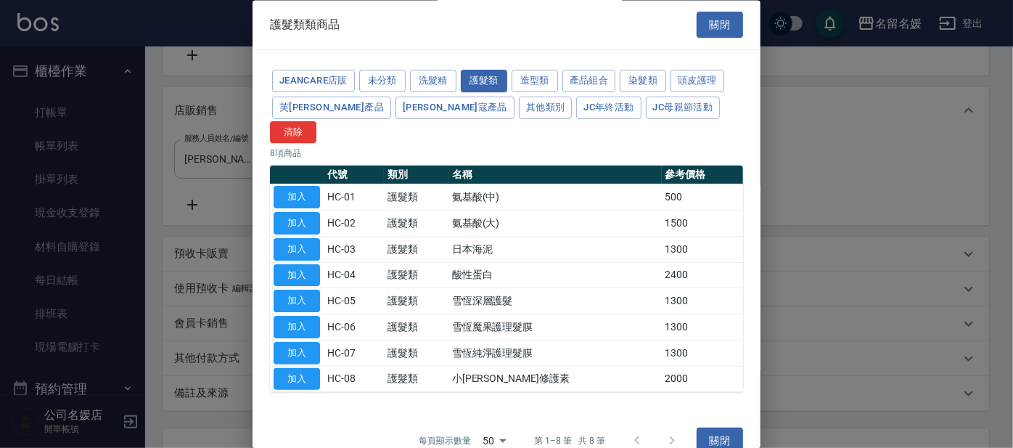
click at [283, 186] on button "加入" at bounding box center [296, 197] width 46 height 22
type input "氨基酸(中)"
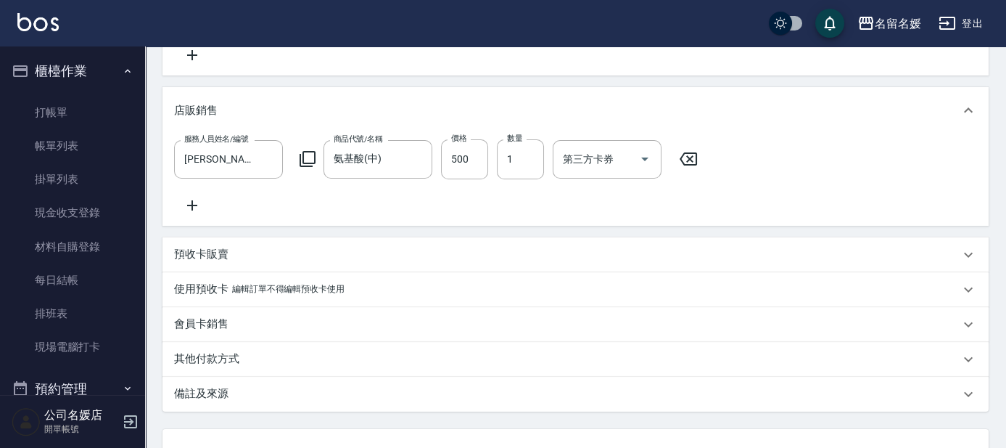
scroll to position [524, 0]
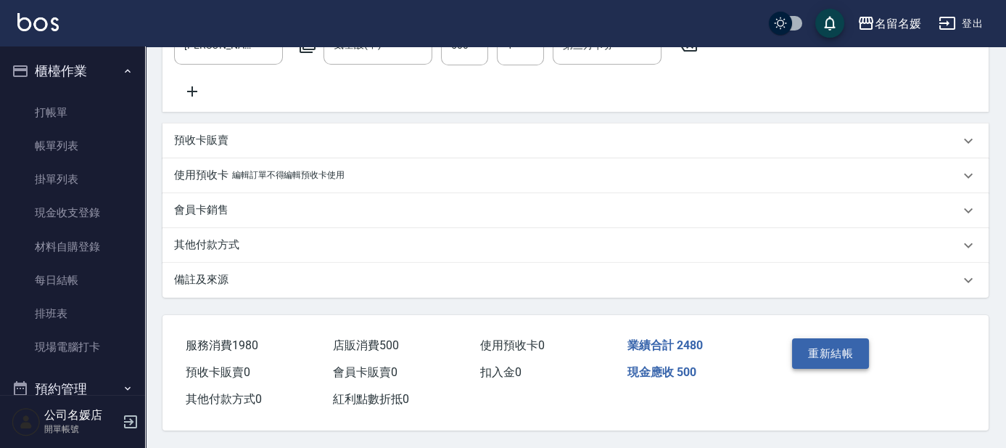
click at [825, 338] on button "重新結帳" at bounding box center [830, 353] width 77 height 30
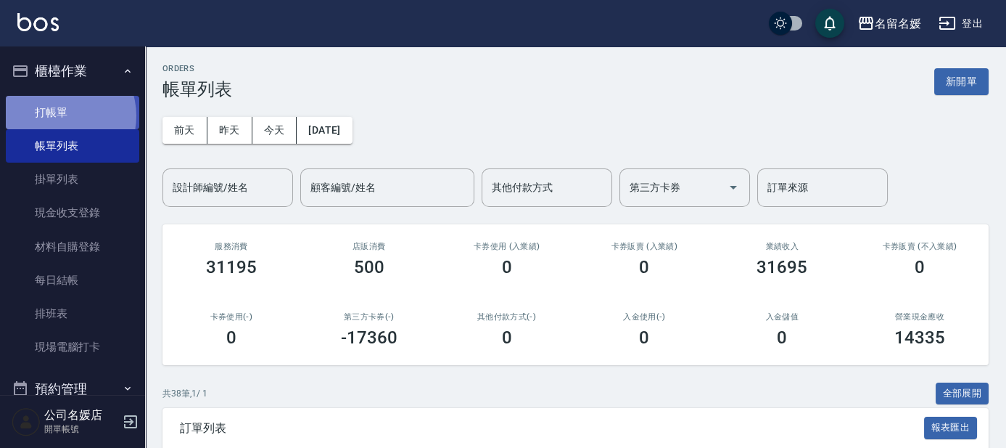
click at [59, 115] on link "打帳單" at bounding box center [72, 112] width 133 height 33
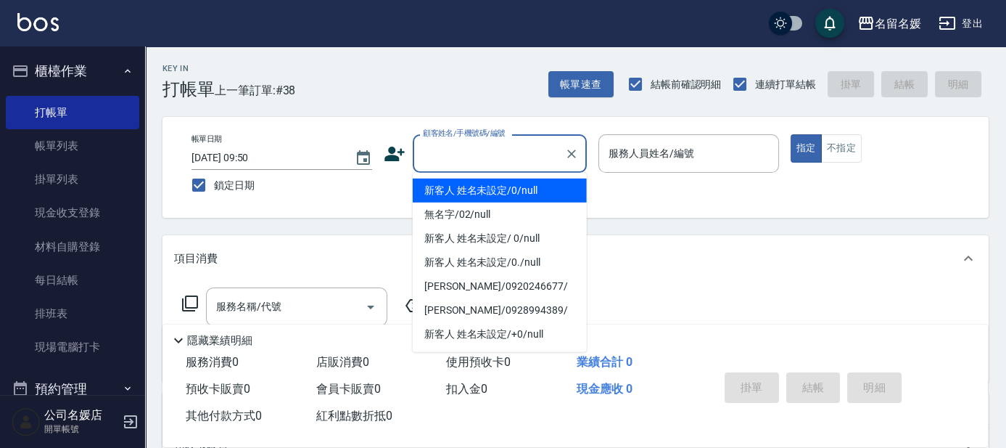
click at [463, 154] on input "顧客姓名/手機號碼/編號" at bounding box center [488, 153] width 139 height 25
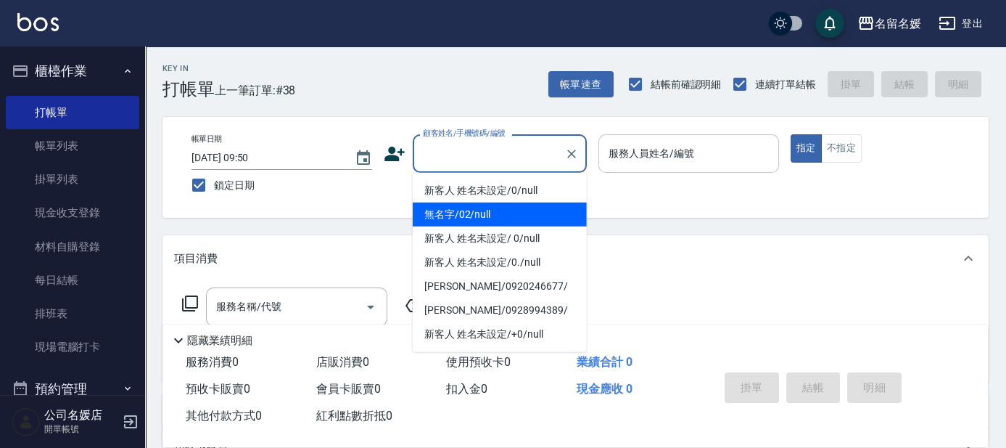
drag, startPoint x: 460, startPoint y: 207, endPoint x: 684, endPoint y: 136, distance: 235.3
click at [461, 207] on li "無名字/02/null" at bounding box center [500, 214] width 174 height 24
click at [672, 161] on input "服務人員姓名/編號" at bounding box center [689, 153] width 168 height 25
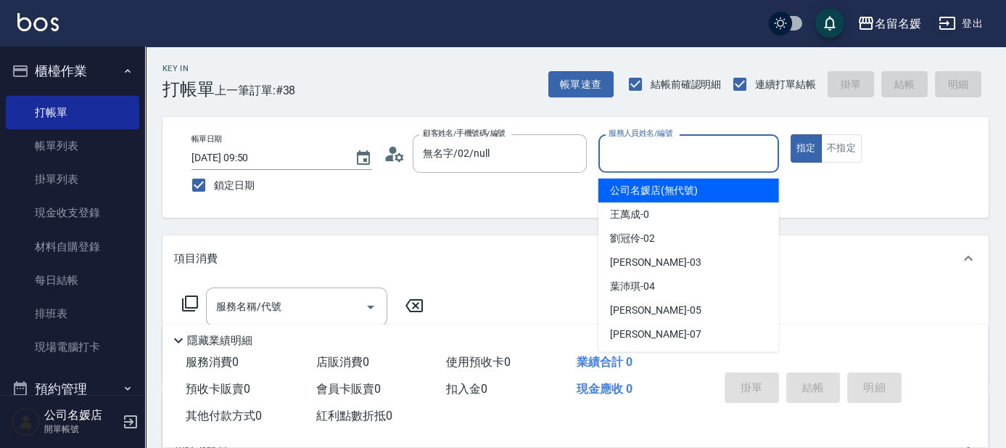
type input "無名字/02/null"
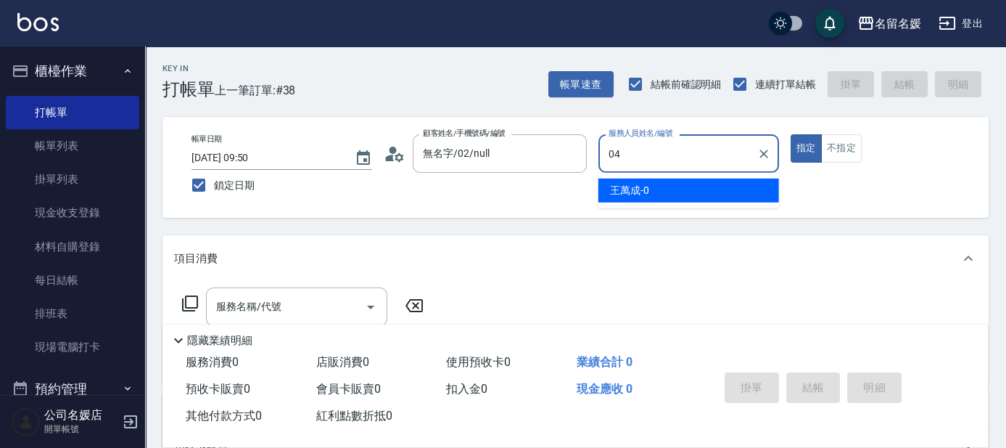
type input "04"
type button "true"
type input "[PERSON_NAME]-04"
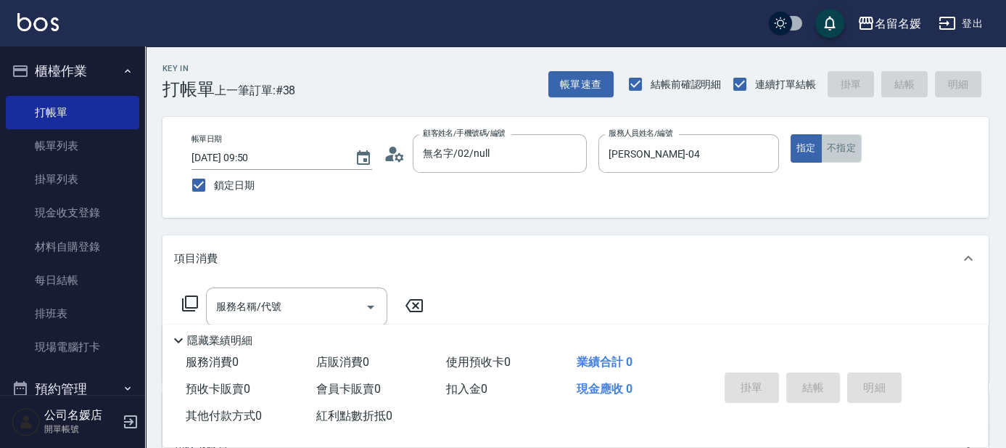
click at [834, 147] on button "不指定" at bounding box center [841, 148] width 41 height 28
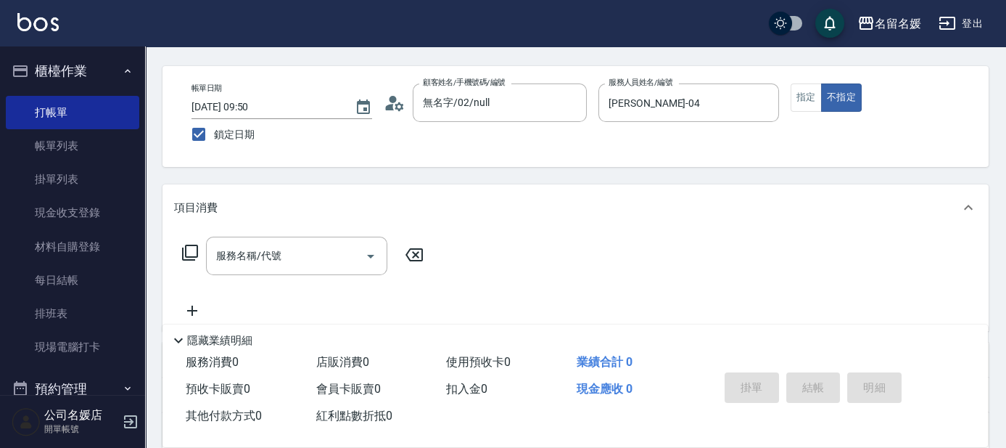
scroll to position [65, 0]
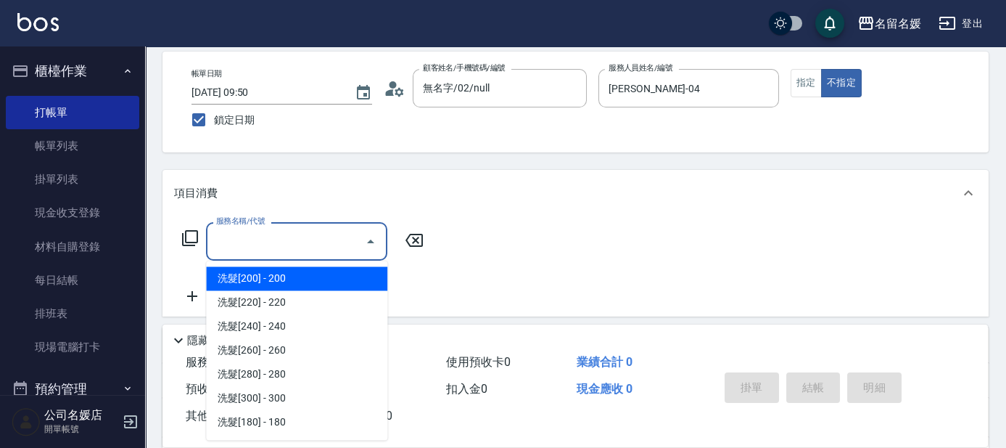
click at [297, 246] on input "服務名稱/代號" at bounding box center [286, 240] width 147 height 25
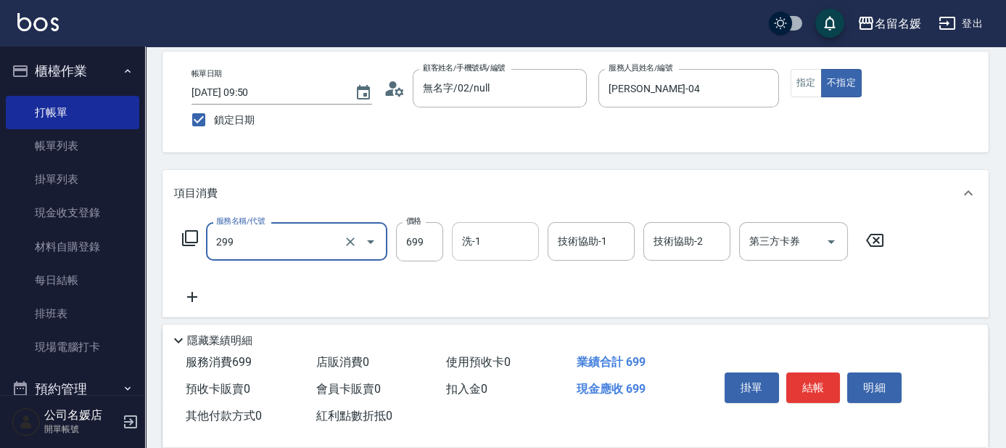
type input "滾珠洗髮699(299)"
click at [501, 247] on input "洗-1" at bounding box center [495, 240] width 74 height 25
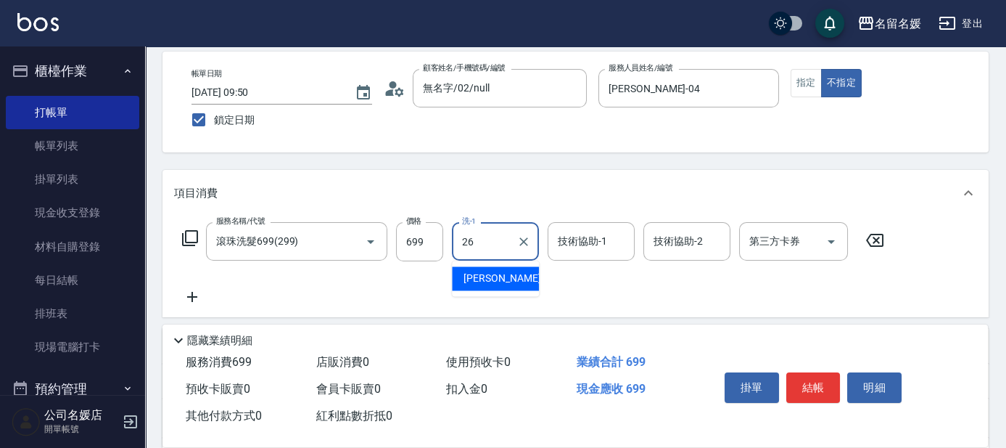
type input "[PERSON_NAME]-26"
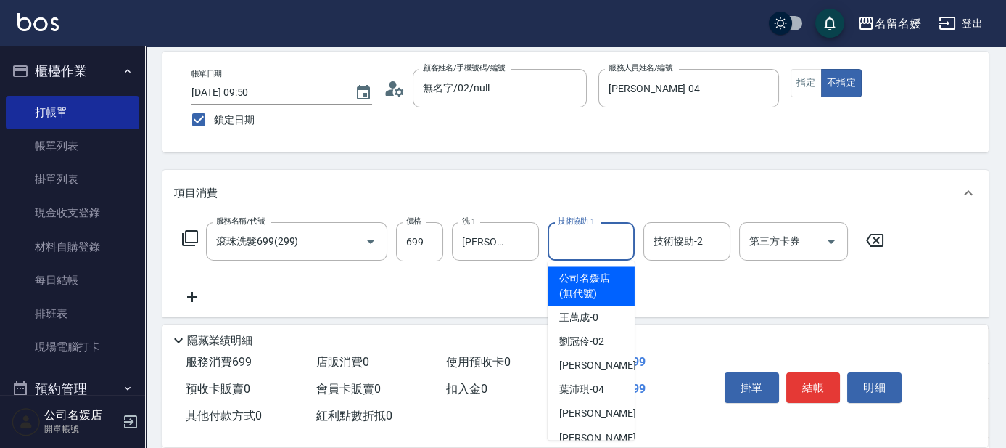
click at [603, 232] on input "技術協助-1" at bounding box center [591, 240] width 74 height 25
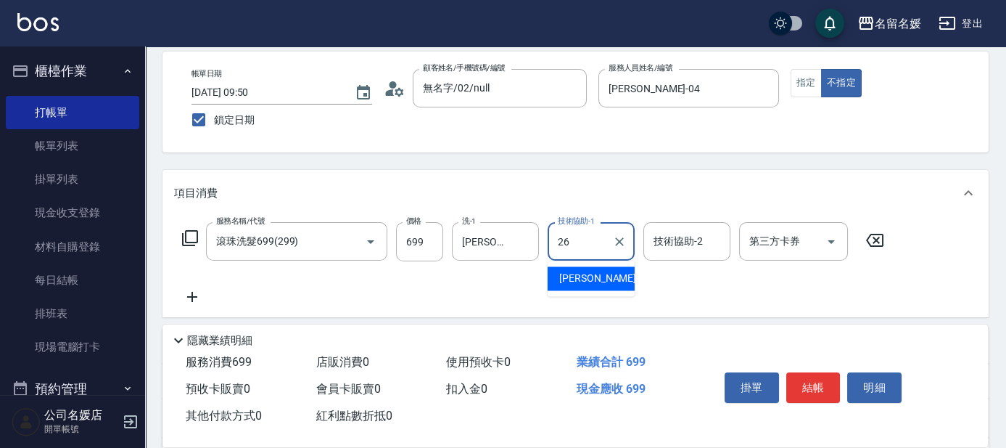
type input "[PERSON_NAME]-26"
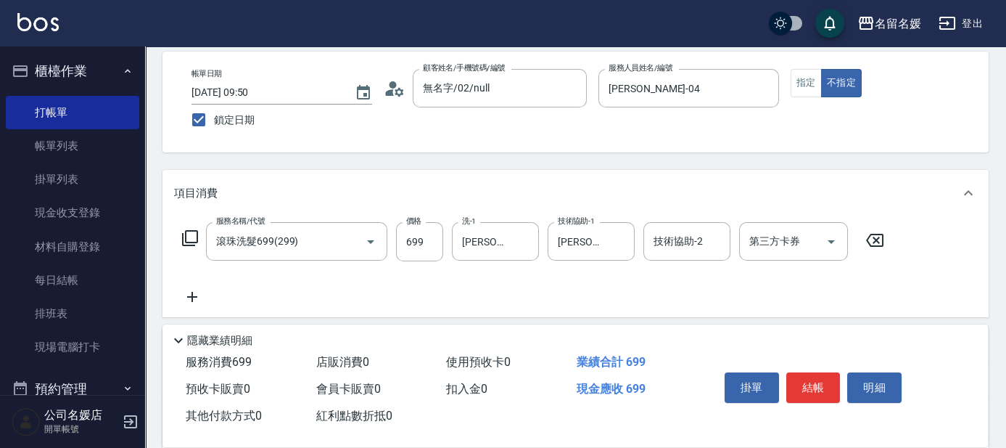
click at [194, 297] on icon at bounding box center [192, 296] width 36 height 17
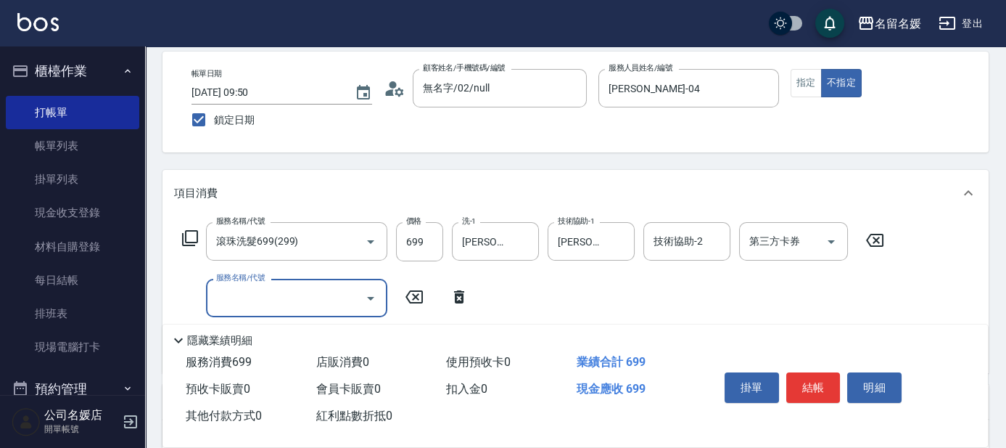
drag, startPoint x: 279, startPoint y: 283, endPoint x: 271, endPoint y: 293, distance: 13.4
click at [274, 290] on div "服務名稱/代號" at bounding box center [296, 298] width 181 height 38
click at [271, 294] on input "服務名稱/代號" at bounding box center [286, 297] width 147 height 25
click at [491, 294] on div "技術協助-1 技術協助-1" at bounding box center [495, 298] width 87 height 38
type input "[PERSON_NAME].玻酸.晶膜.水療(635)"
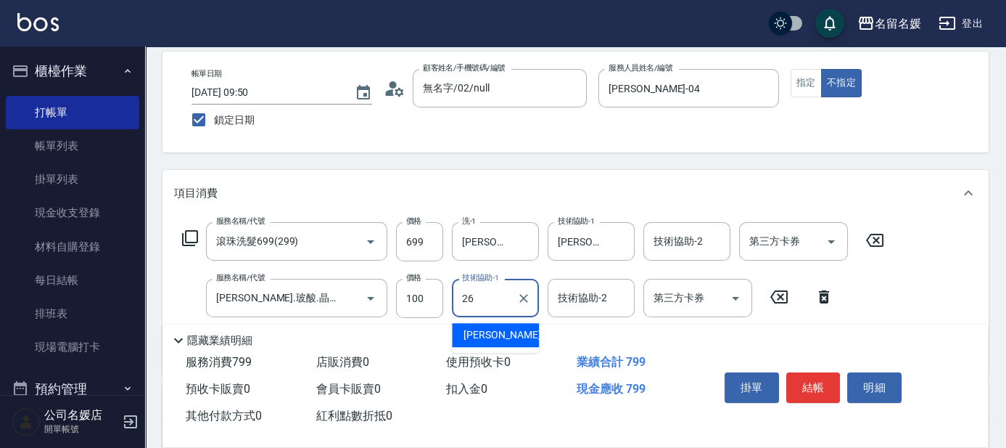
type input "[PERSON_NAME]-26"
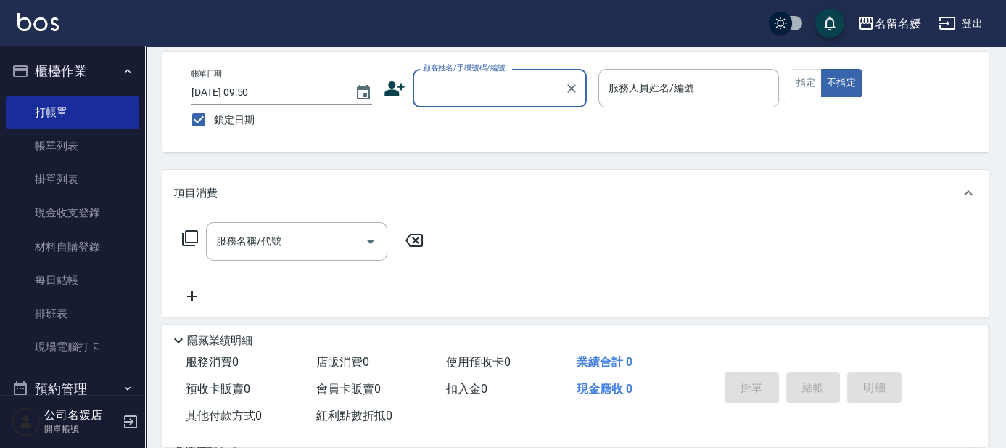
click at [487, 91] on input "顧客姓名/手機號碼/編號" at bounding box center [488, 87] width 139 height 25
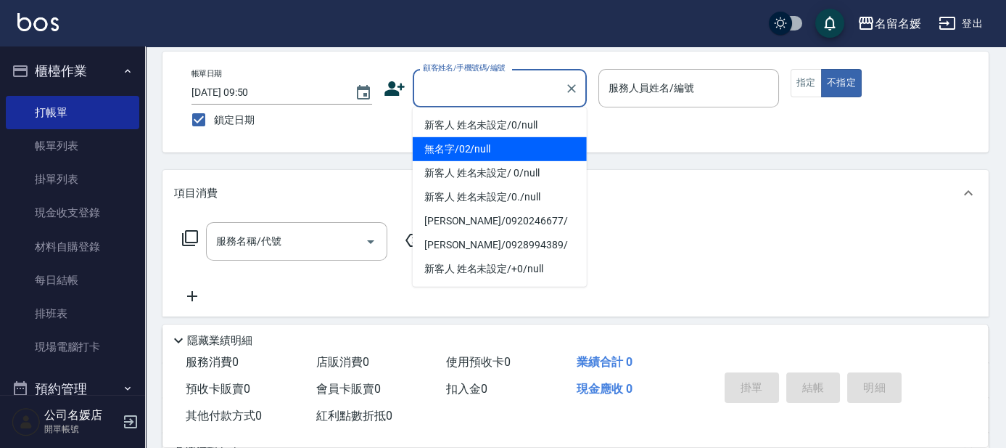
click at [486, 144] on li "無名字/02/null" at bounding box center [500, 149] width 174 height 24
type input "無名字/02/null"
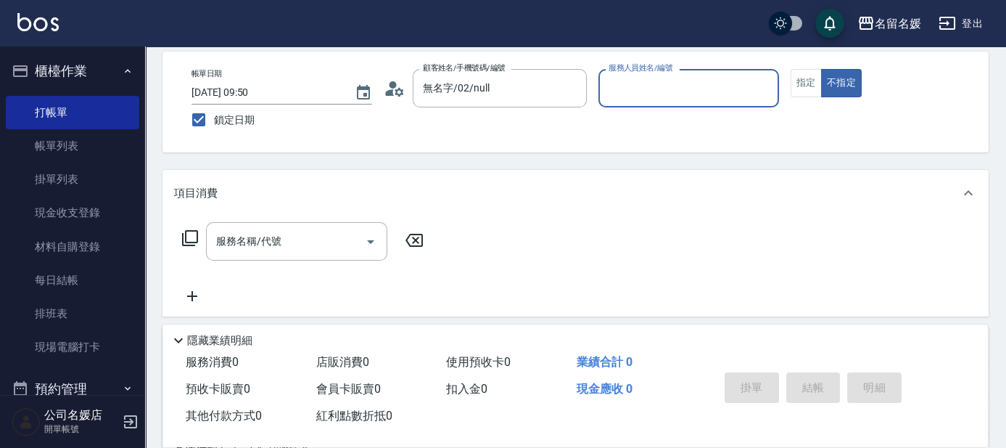
click at [676, 81] on input "服務人員姓名/編號" at bounding box center [689, 87] width 168 height 25
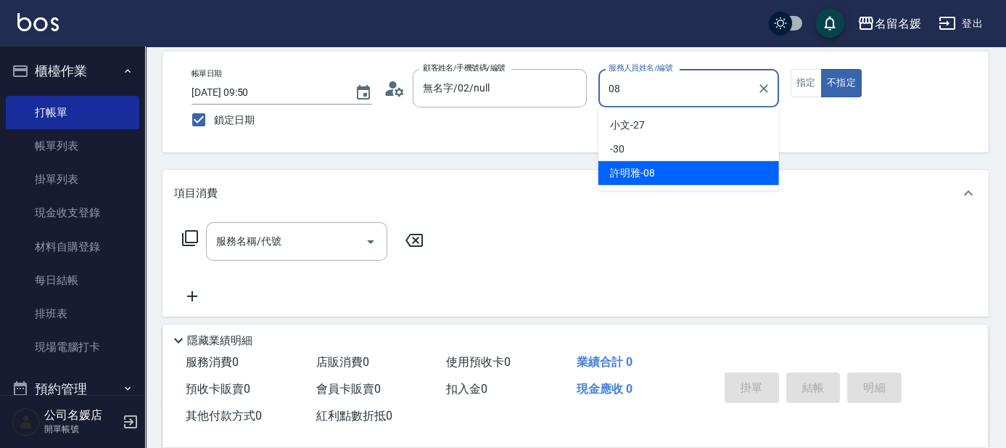
click at [669, 167] on div "[PERSON_NAME]-08" at bounding box center [688, 173] width 181 height 24
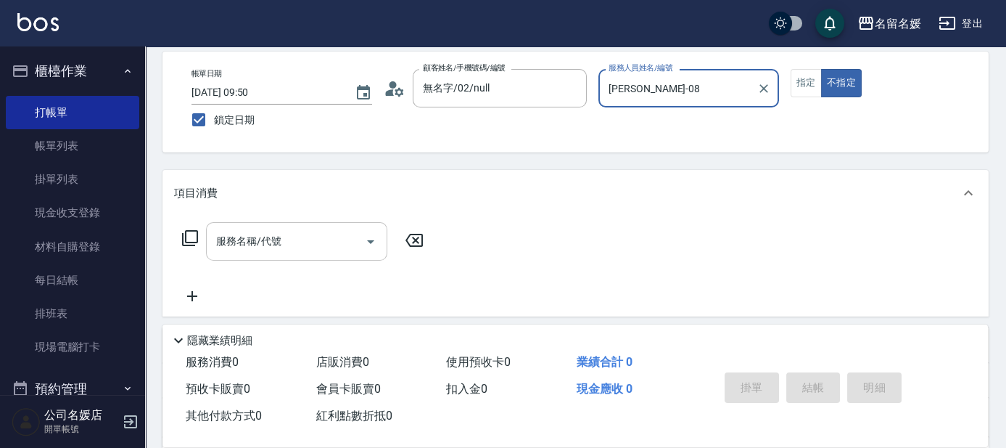
type input "[PERSON_NAME]-08"
click at [250, 242] on div "服務名稱/代號 服務名稱/代號" at bounding box center [296, 241] width 181 height 38
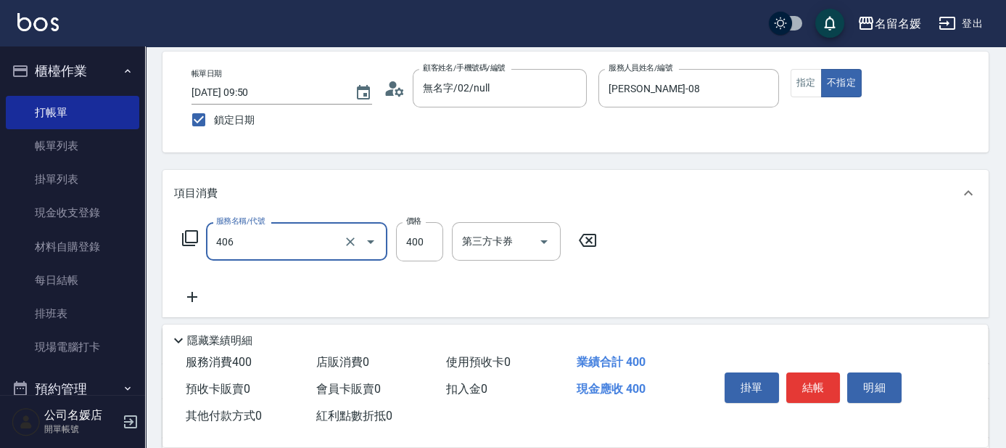
click at [273, 249] on input "406" at bounding box center [277, 240] width 128 height 25
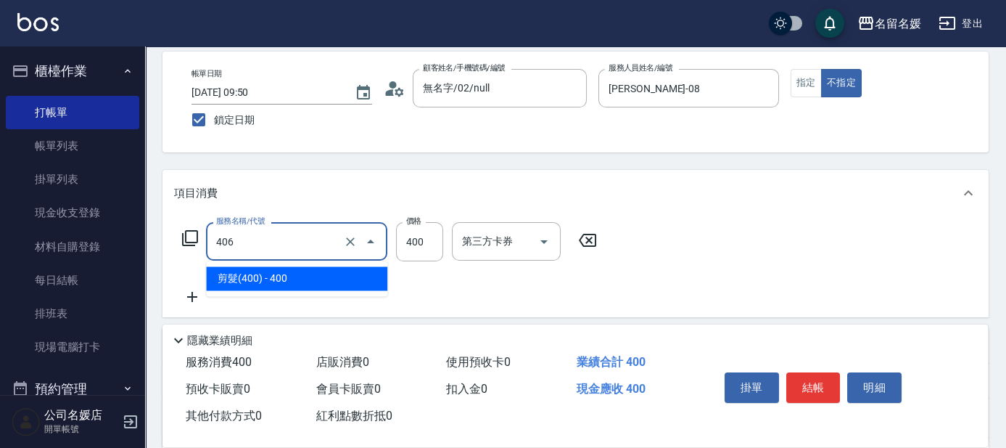
click at [265, 275] on span "剪髮(400) - 400" at bounding box center [296, 278] width 181 height 24
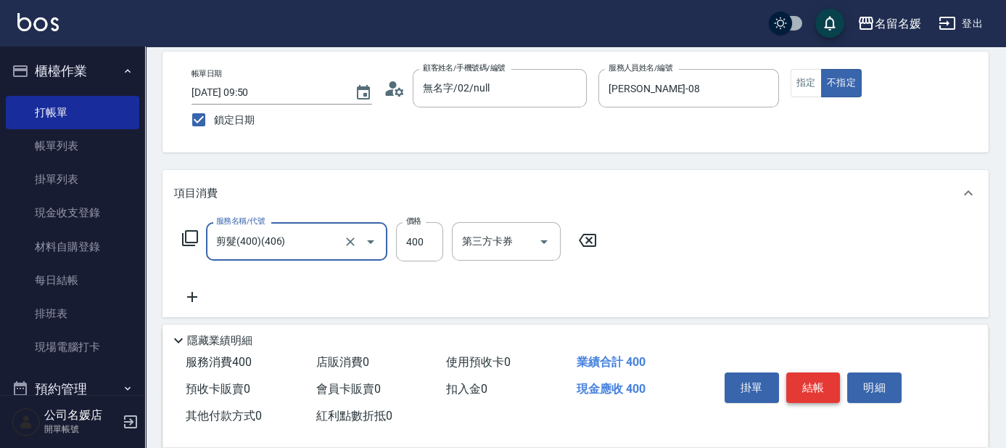
type input "剪髮(400)(406)"
click at [817, 384] on button "結帳" at bounding box center [813, 387] width 54 height 30
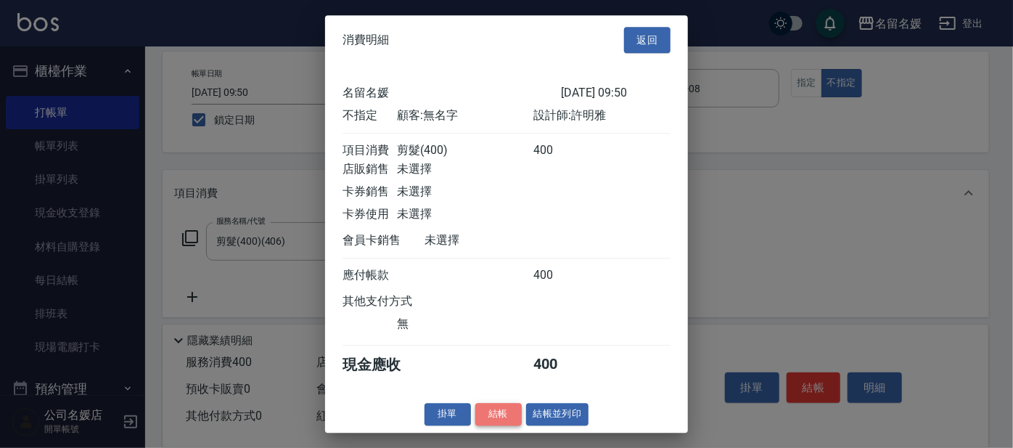
click at [503, 425] on button "結帳" at bounding box center [498, 414] width 46 height 22
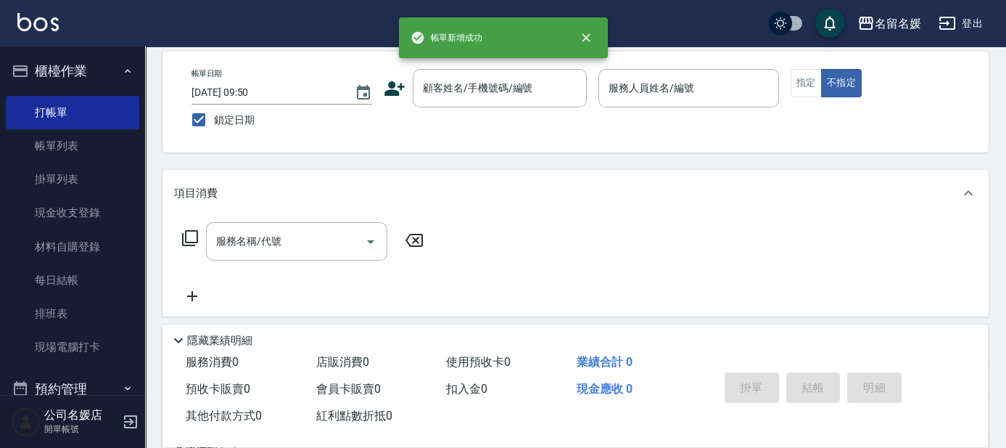
scroll to position [0, 0]
